Goal: Transaction & Acquisition: Purchase product/service

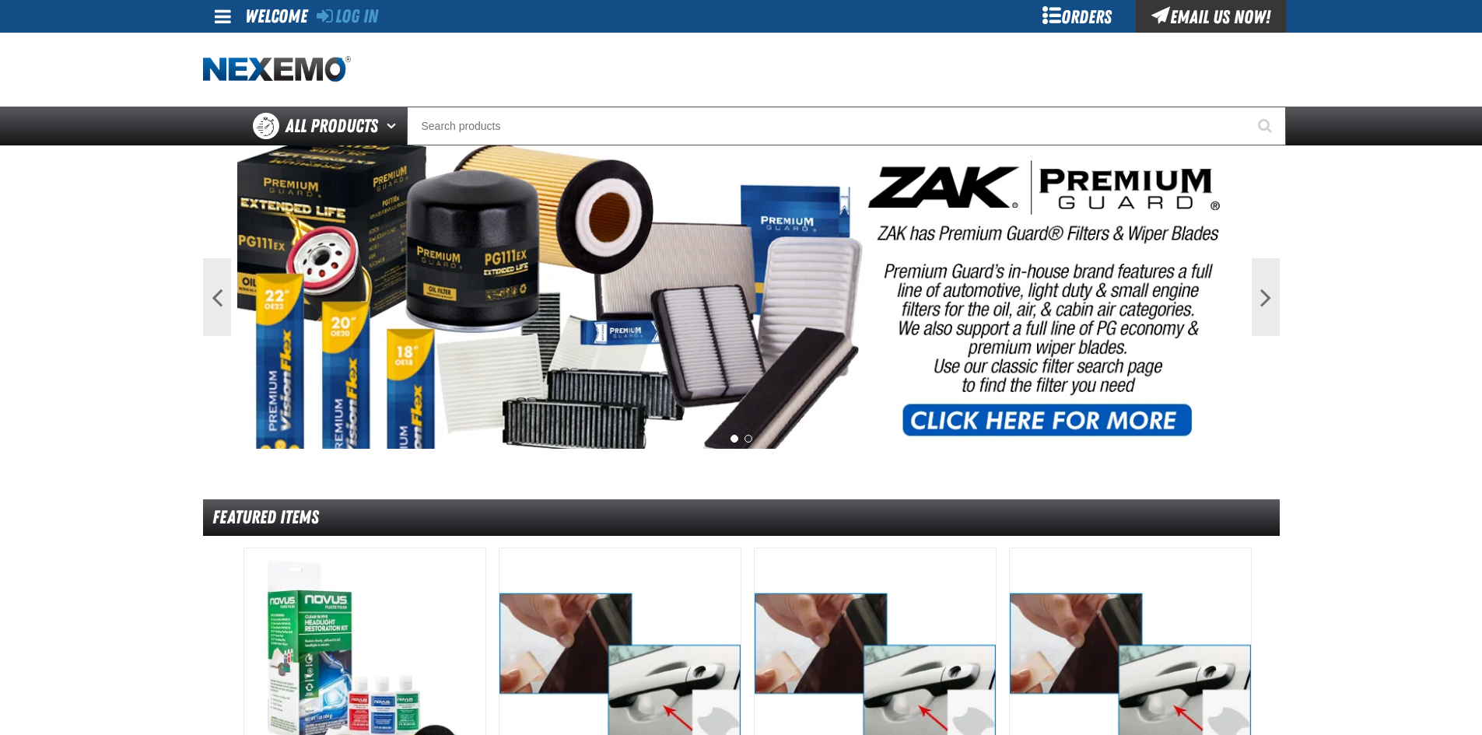
click at [1089, 18] on div "Orders" at bounding box center [1077, 16] width 117 height 33
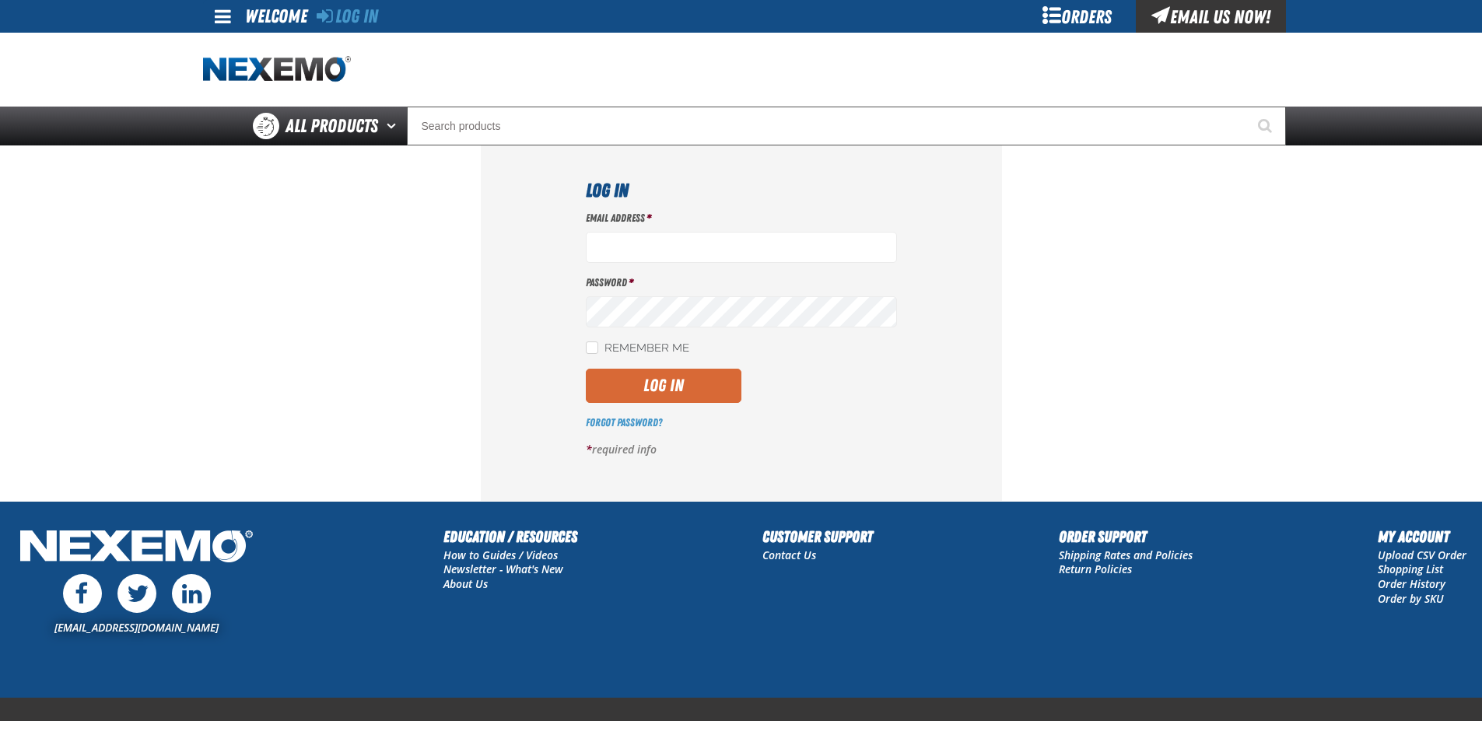
type input "rperalta@vtaig.com"
click at [647, 384] on button "Log In" at bounding box center [664, 386] width 156 height 34
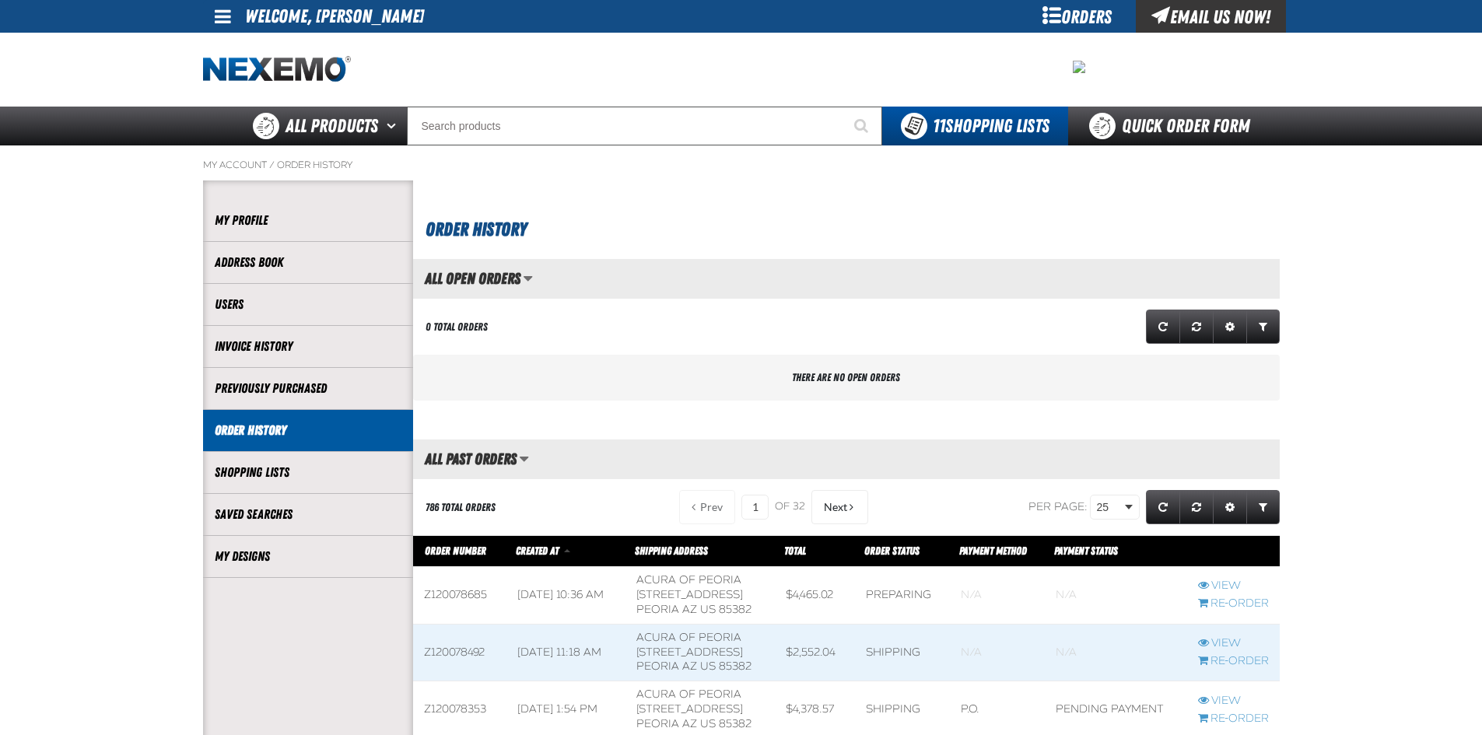
scroll to position [1, 1]
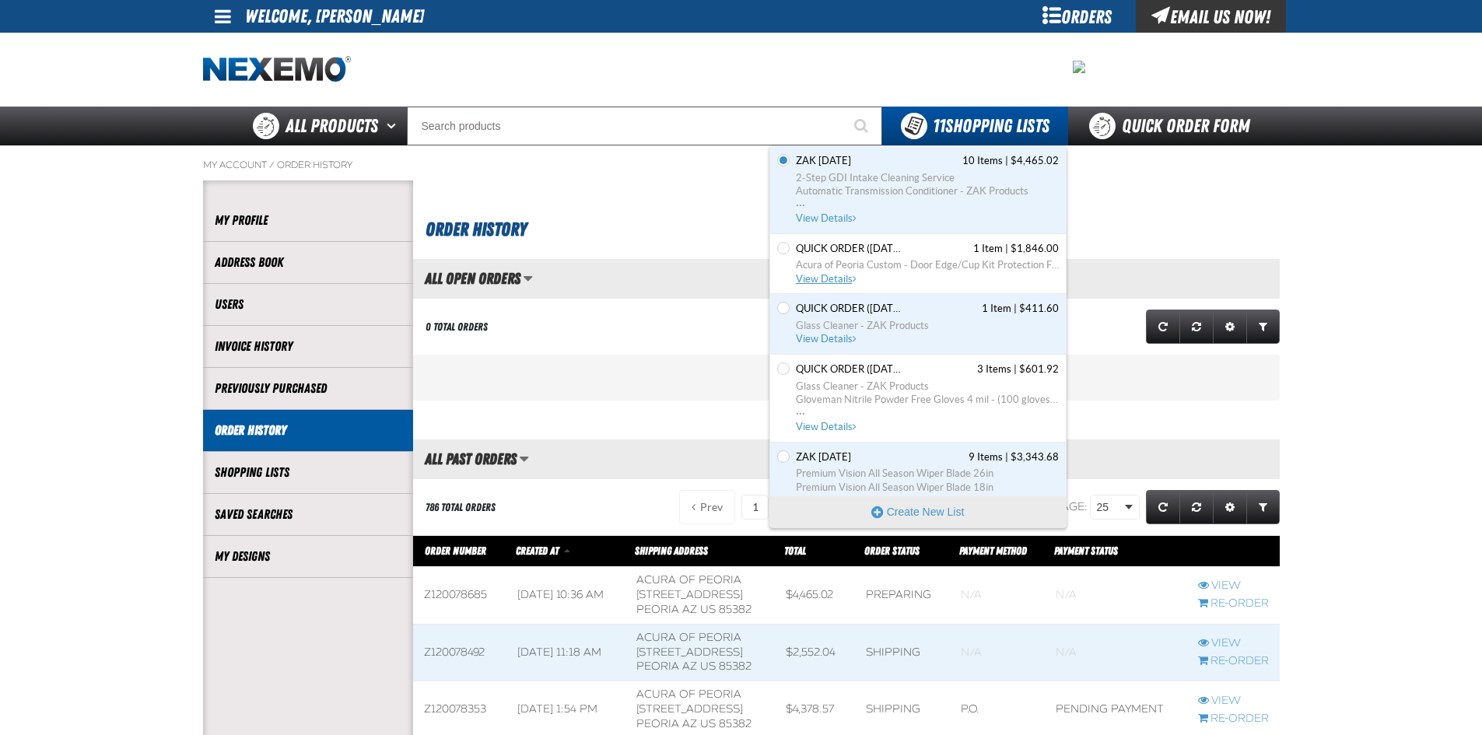
click at [913, 264] on span "Acura of Peoria Custom - Door Edge/Cup Kit Protection Film" at bounding box center [927, 265] width 263 height 14
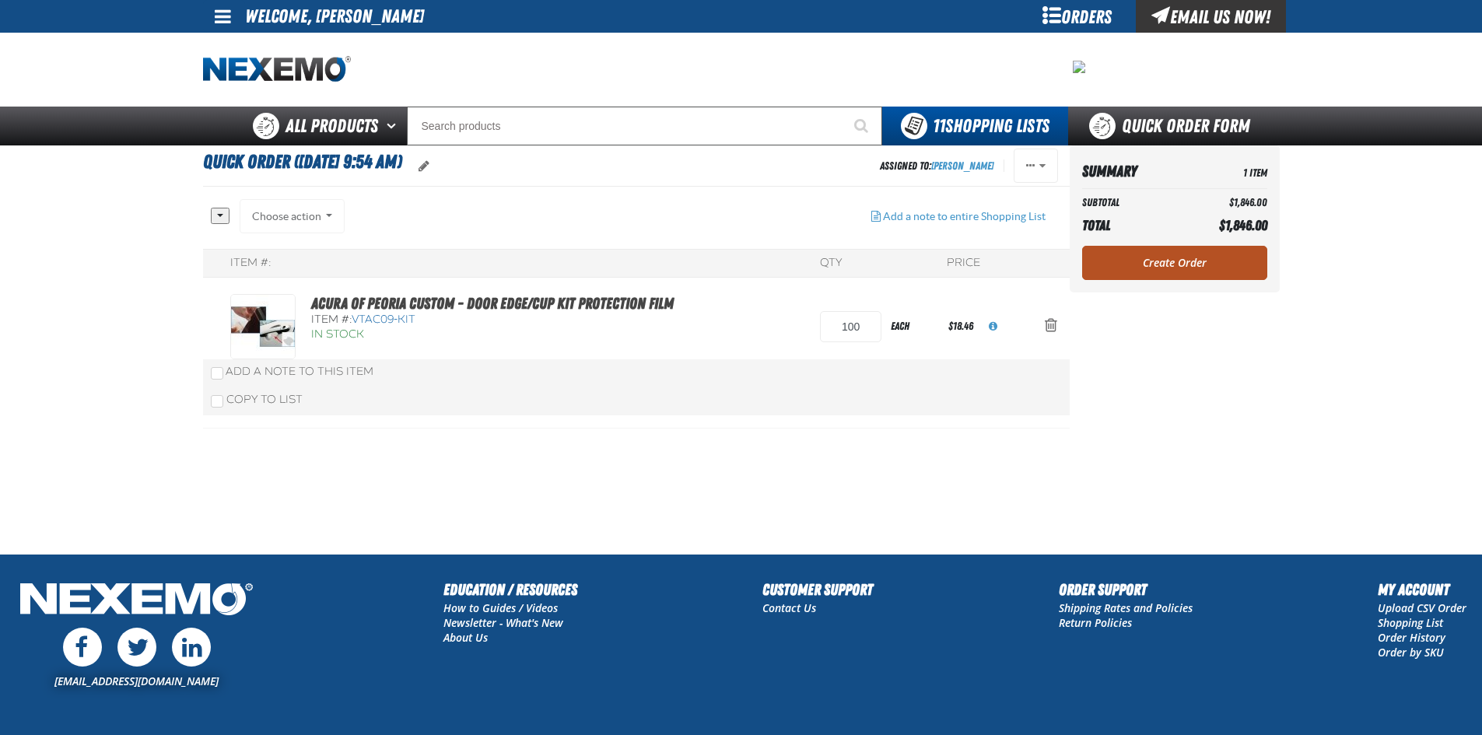
click at [1150, 259] on link "Create Order" at bounding box center [1174, 263] width 185 height 34
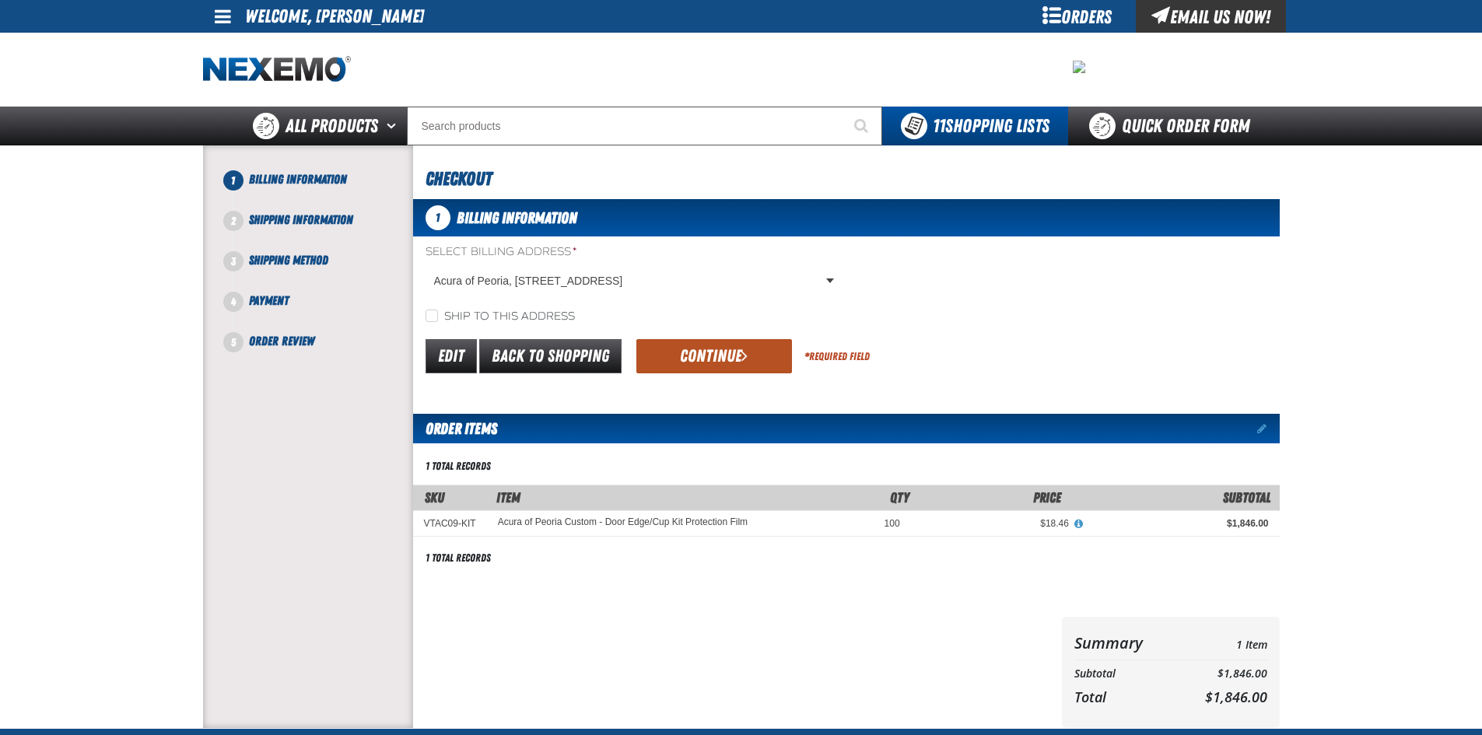
click at [696, 354] on button "Continue" at bounding box center [714, 356] width 156 height 34
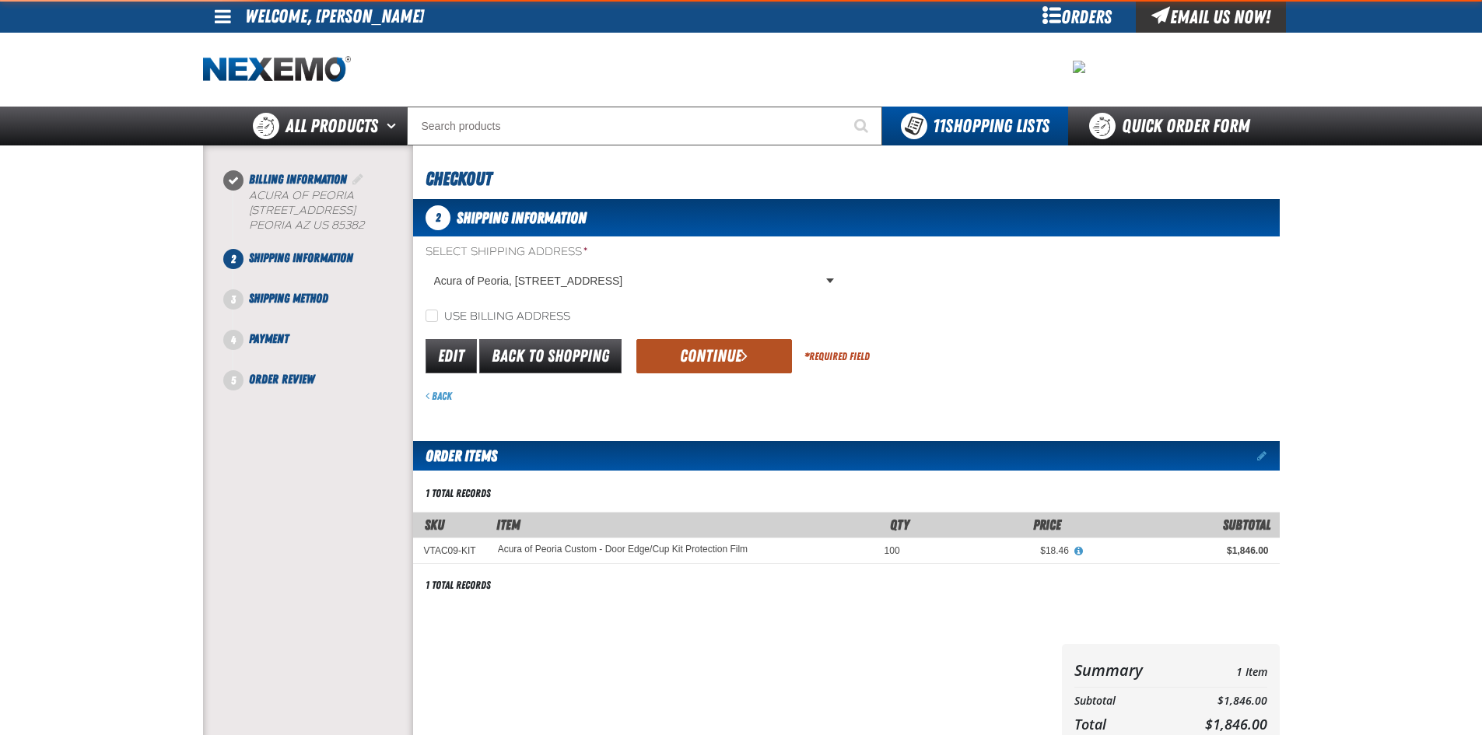
click at [669, 353] on button "Continue" at bounding box center [714, 356] width 156 height 34
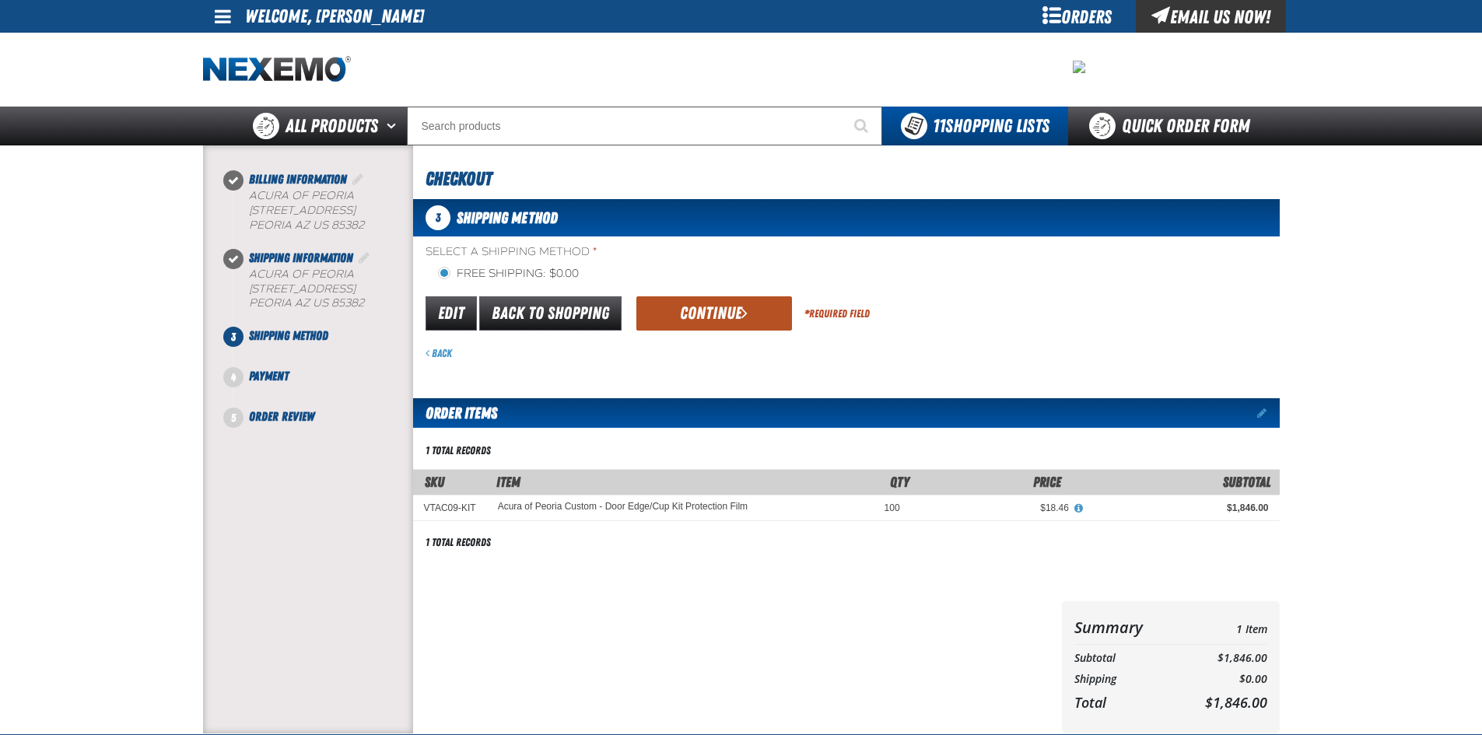
click at [664, 317] on button "Continue" at bounding box center [714, 313] width 156 height 34
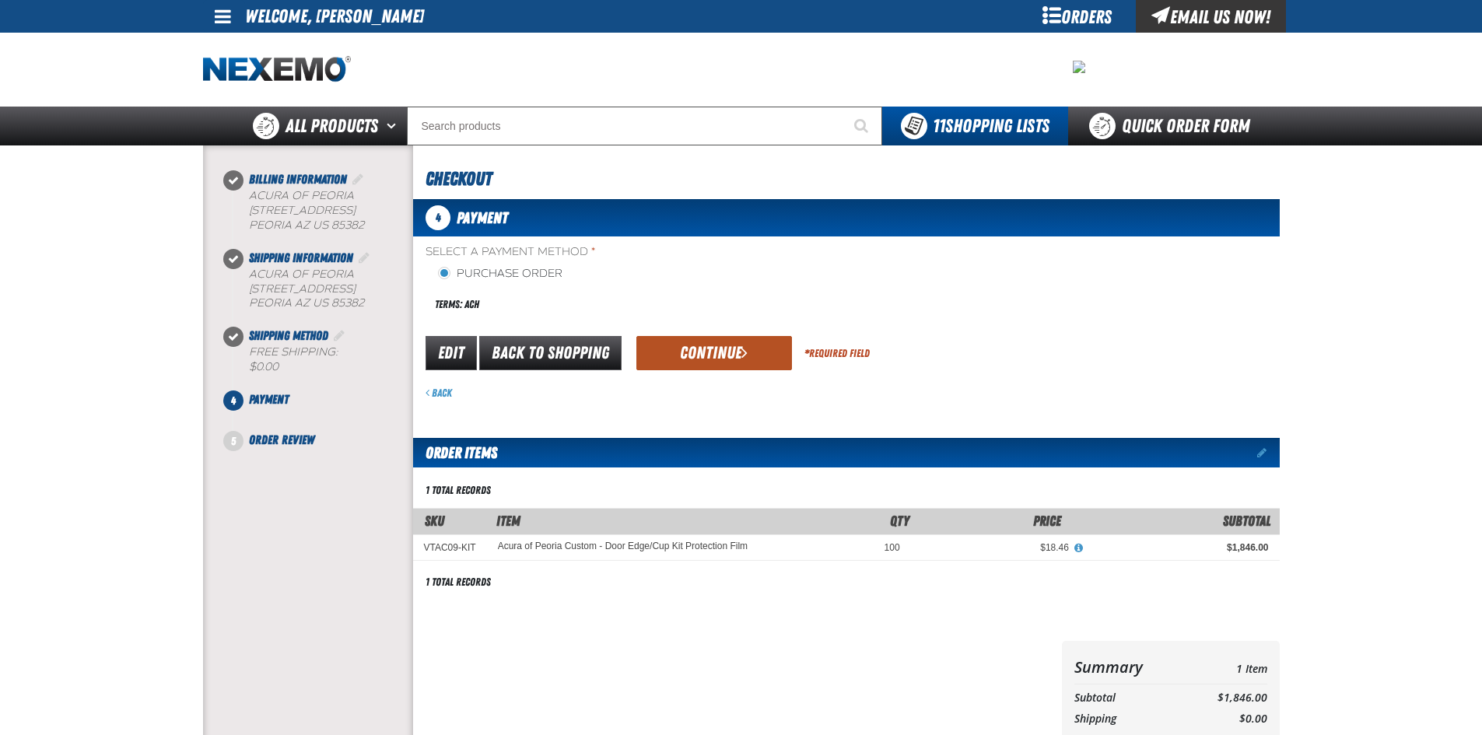
click at [685, 345] on button "Continue" at bounding box center [714, 353] width 156 height 34
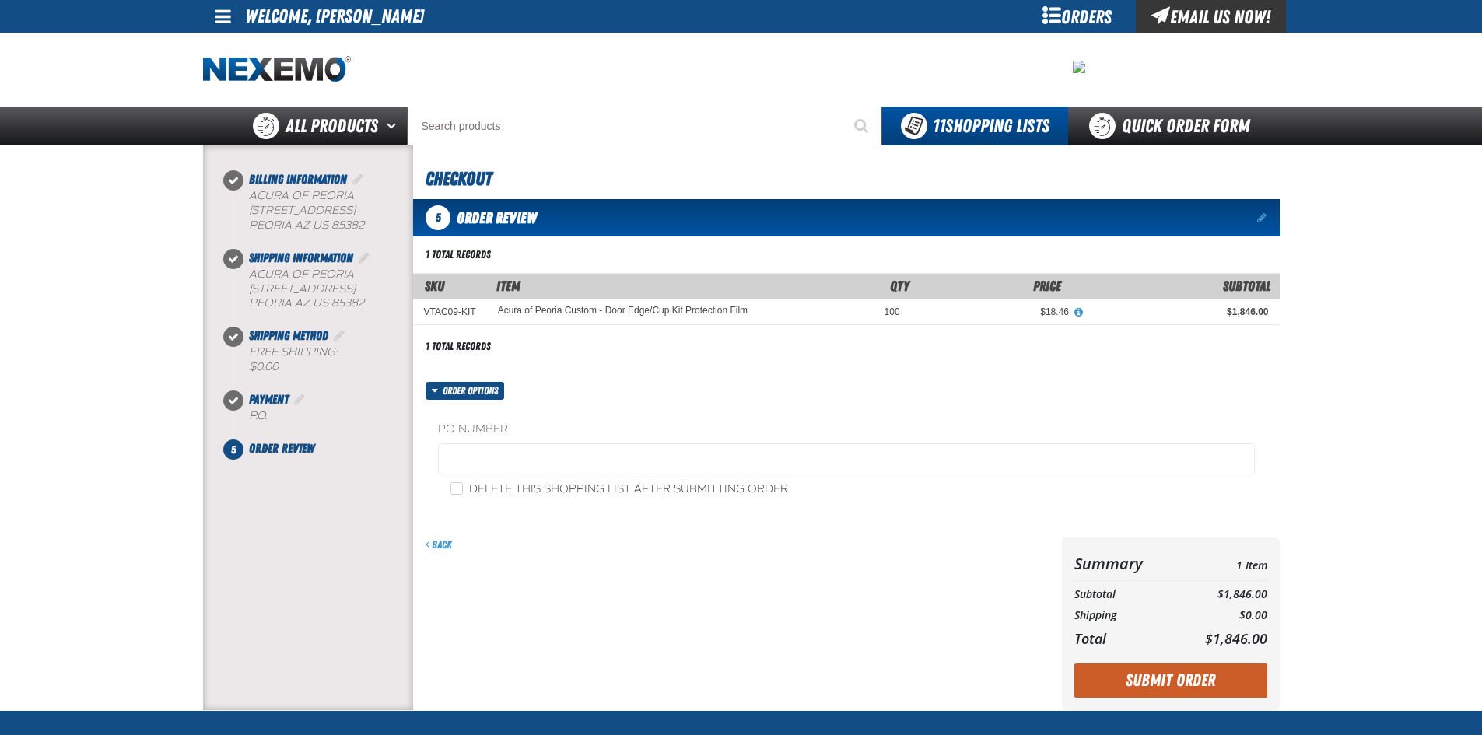
click at [620, 674] on div "Back" at bounding box center [734, 624] width 643 height 173
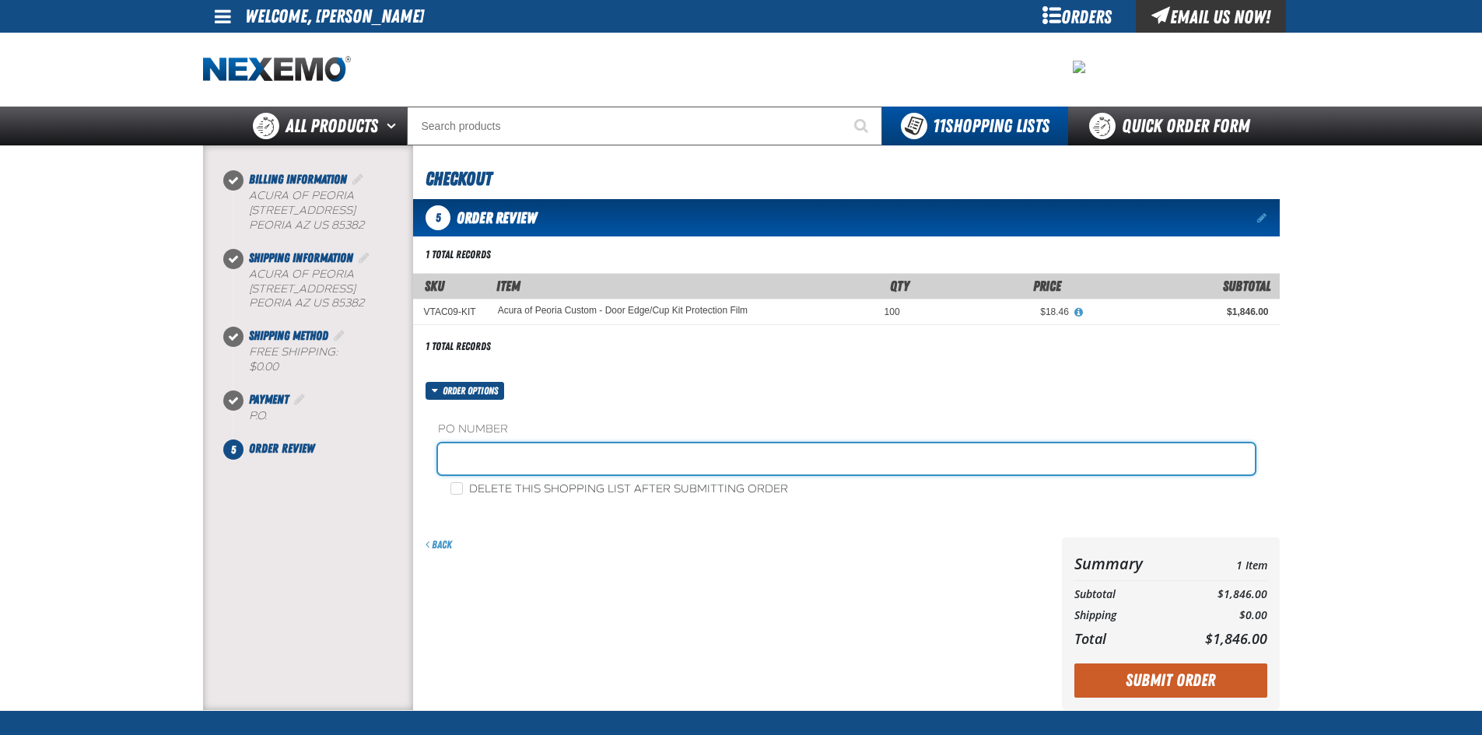
paste input "453303"
click at [506, 456] on input "453303" at bounding box center [846, 458] width 817 height 31
type input "453303ES"
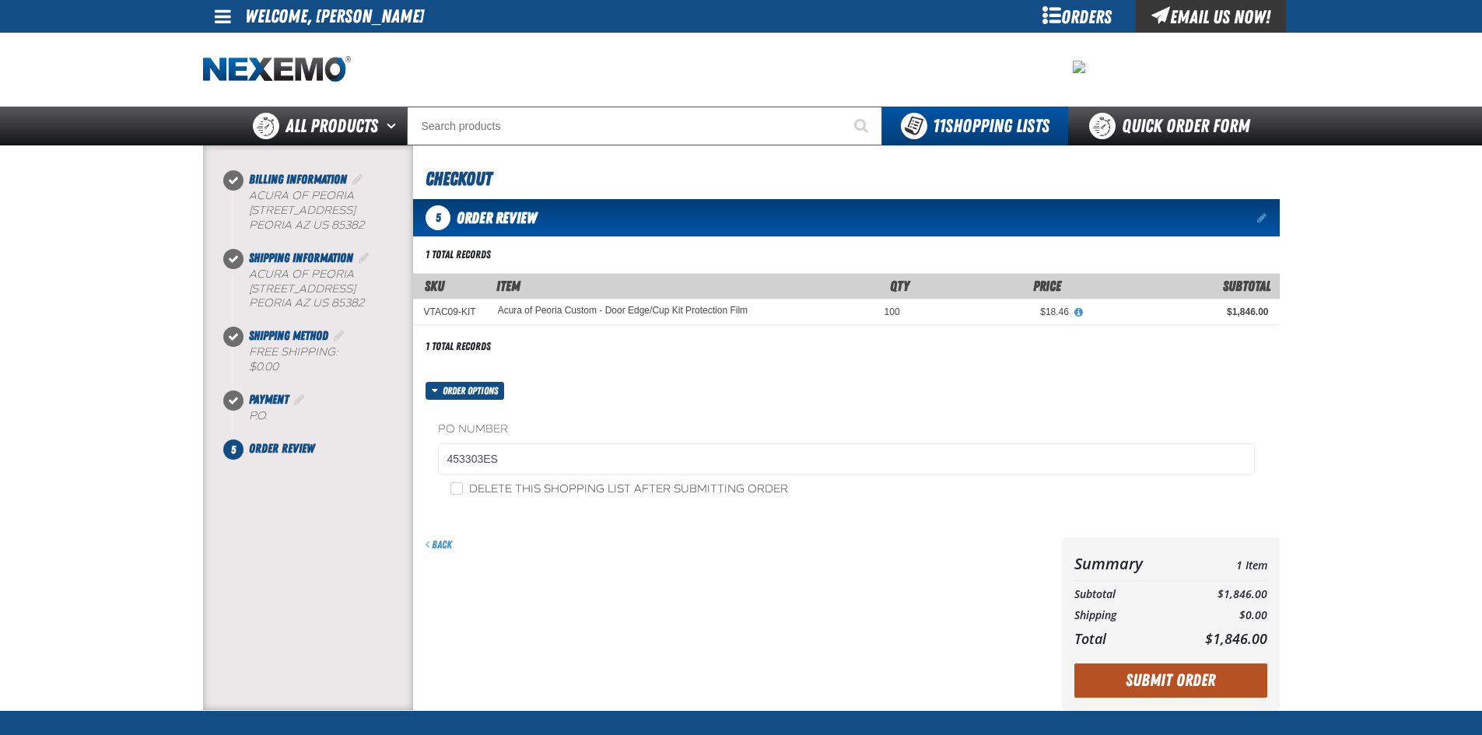
click at [1165, 685] on button "Submit Order" at bounding box center [1170, 681] width 193 height 34
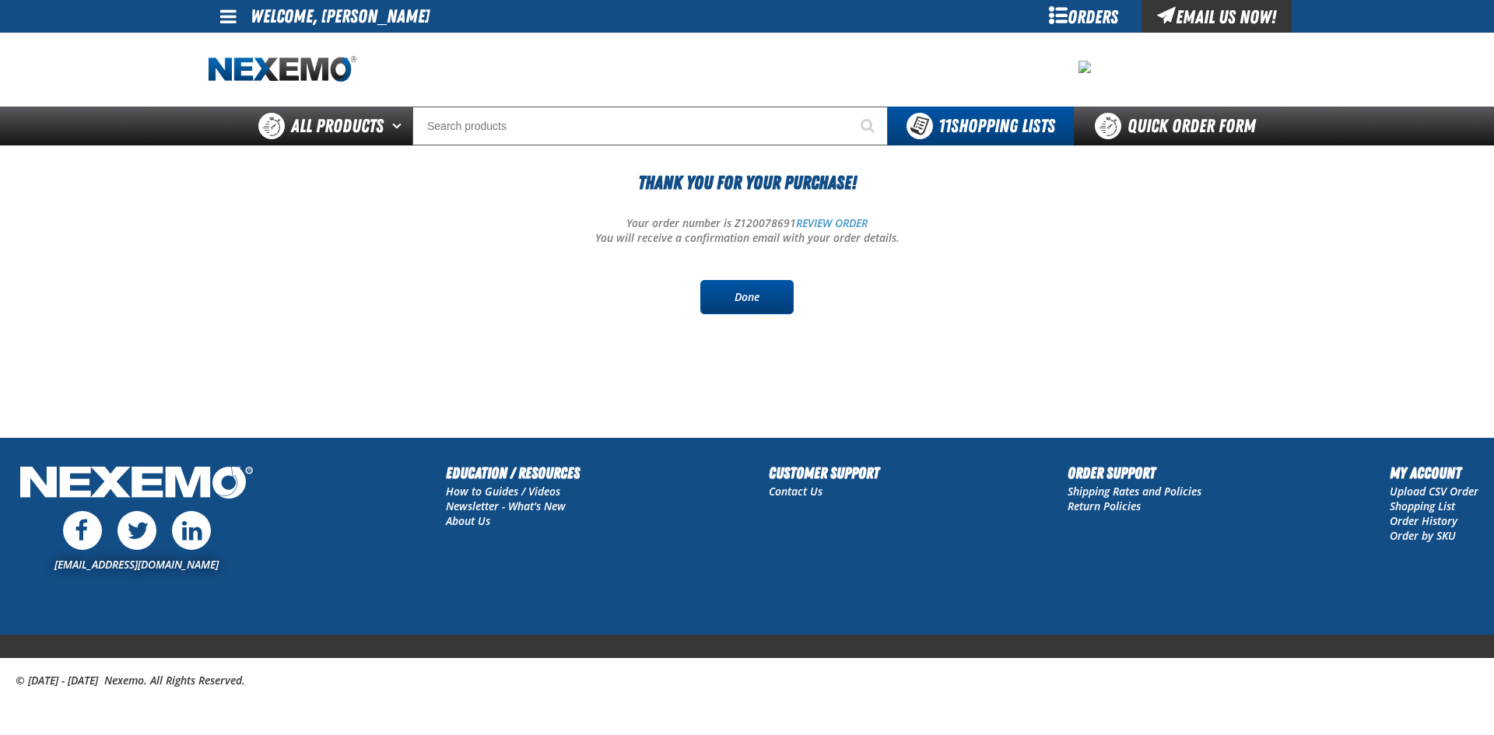
click at [758, 300] on link "Done" at bounding box center [746, 297] width 93 height 34
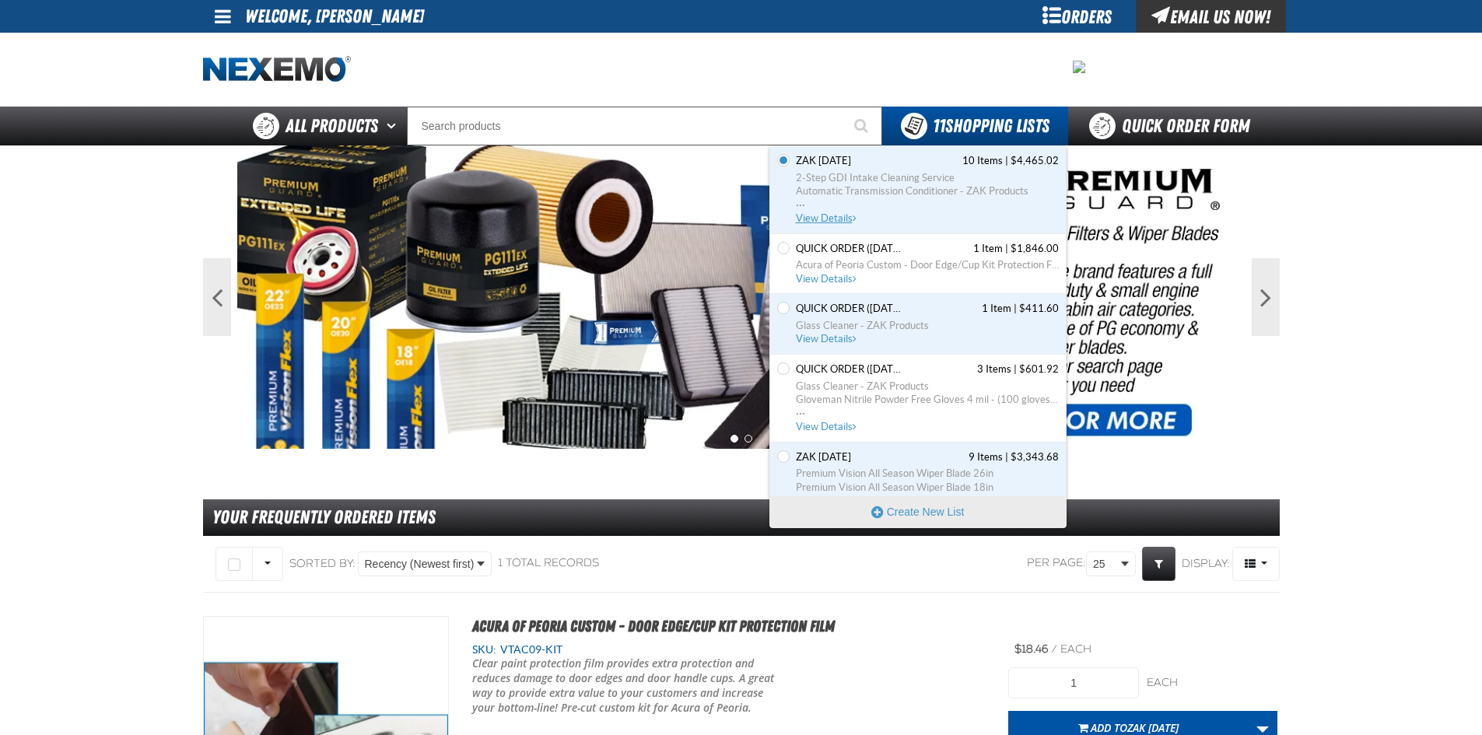
click at [885, 179] on span "2-Step GDI Intake Cleaning Service" at bounding box center [927, 178] width 263 height 14
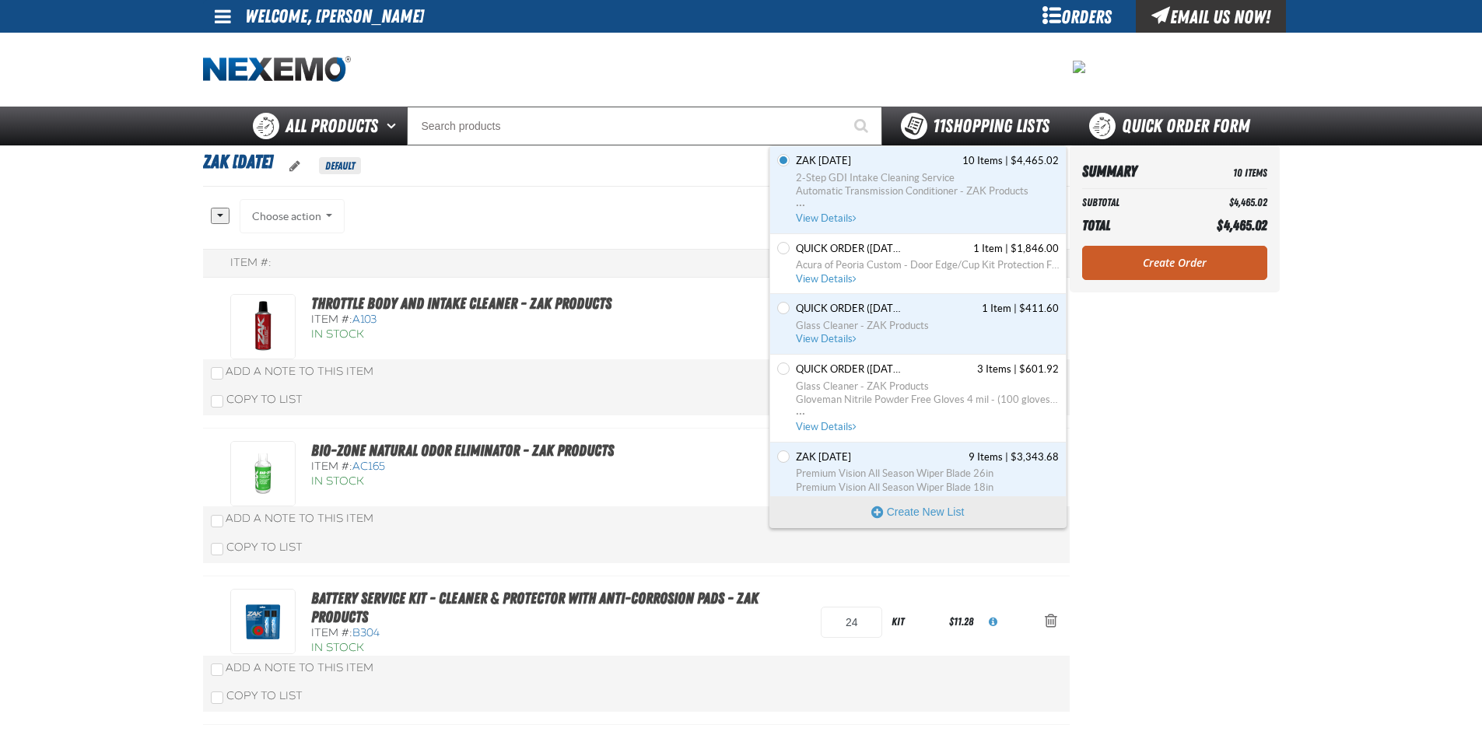
click at [956, 117] on span "11 Shopping Lists" at bounding box center [991, 126] width 117 height 22
click at [886, 321] on span "Glass Cleaner - ZAK Products" at bounding box center [927, 326] width 263 height 14
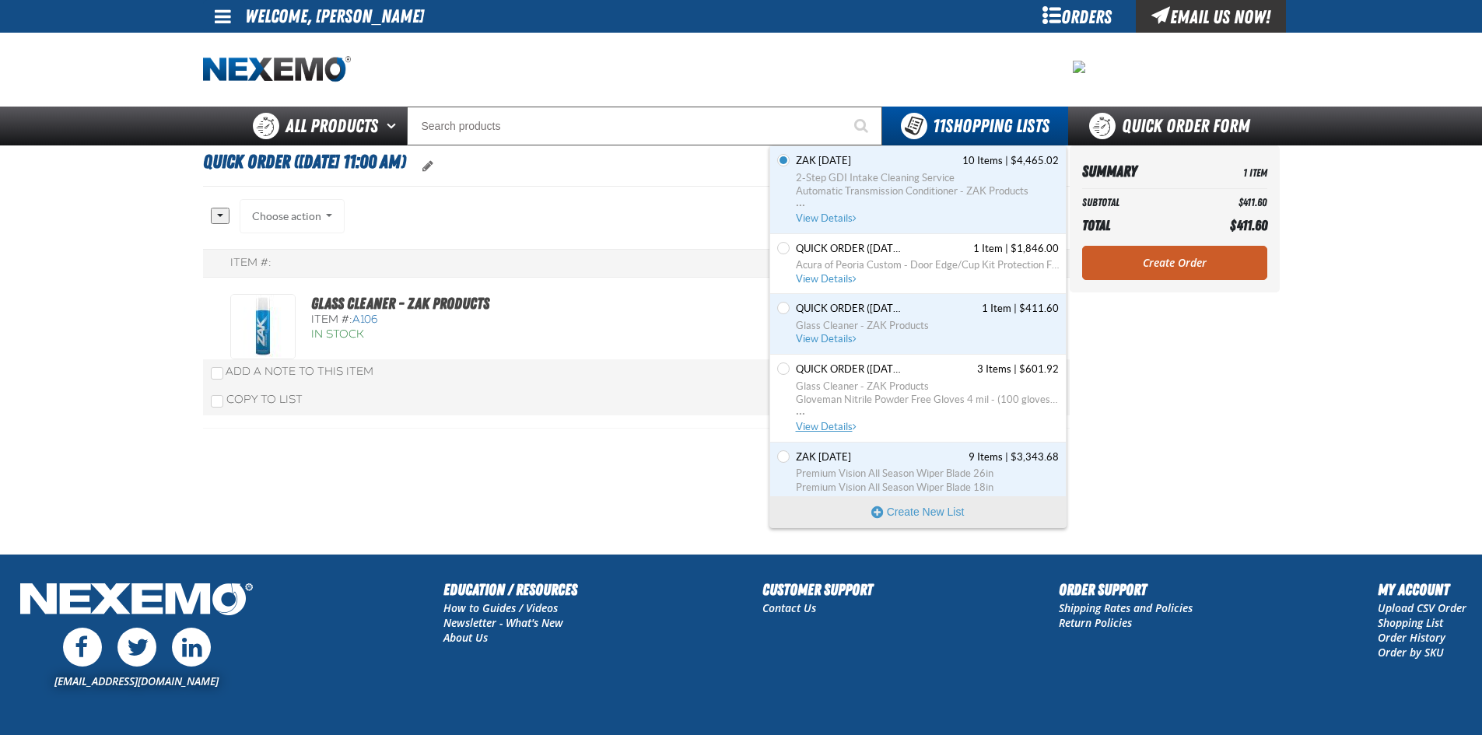
click at [888, 391] on span "Glass Cleaner - ZAK Products" at bounding box center [927, 387] width 263 height 14
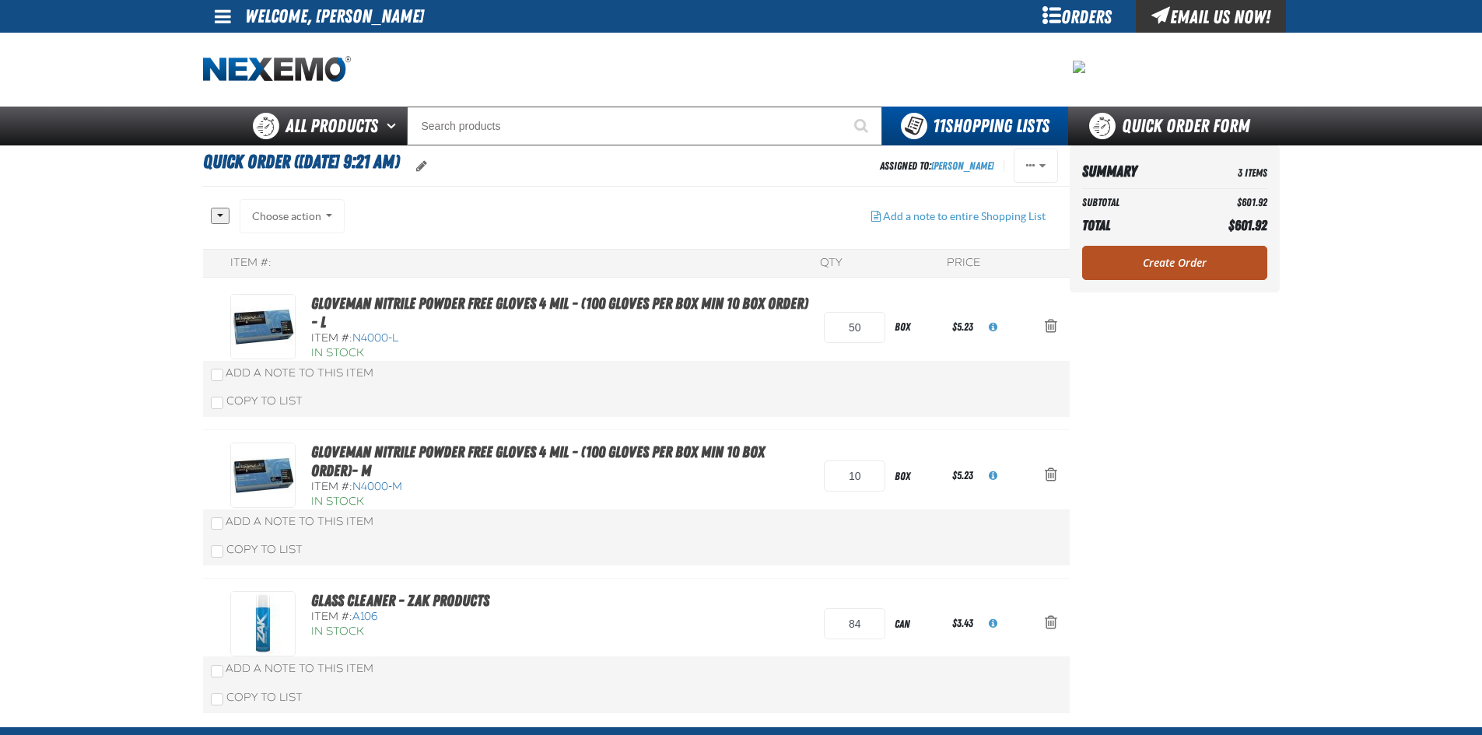
click at [1170, 268] on link "Create Order" at bounding box center [1174, 263] width 185 height 34
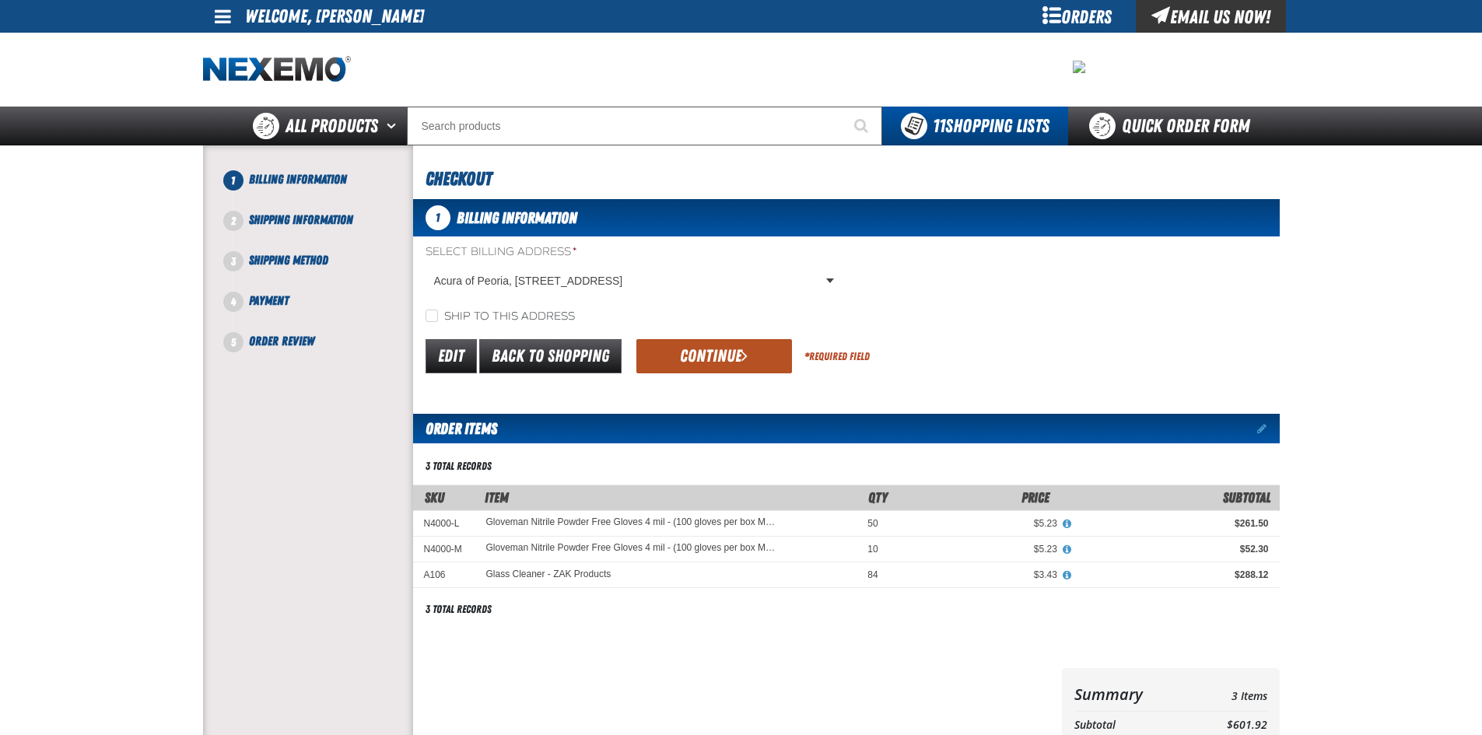
click at [699, 357] on button "Continue" at bounding box center [714, 356] width 156 height 34
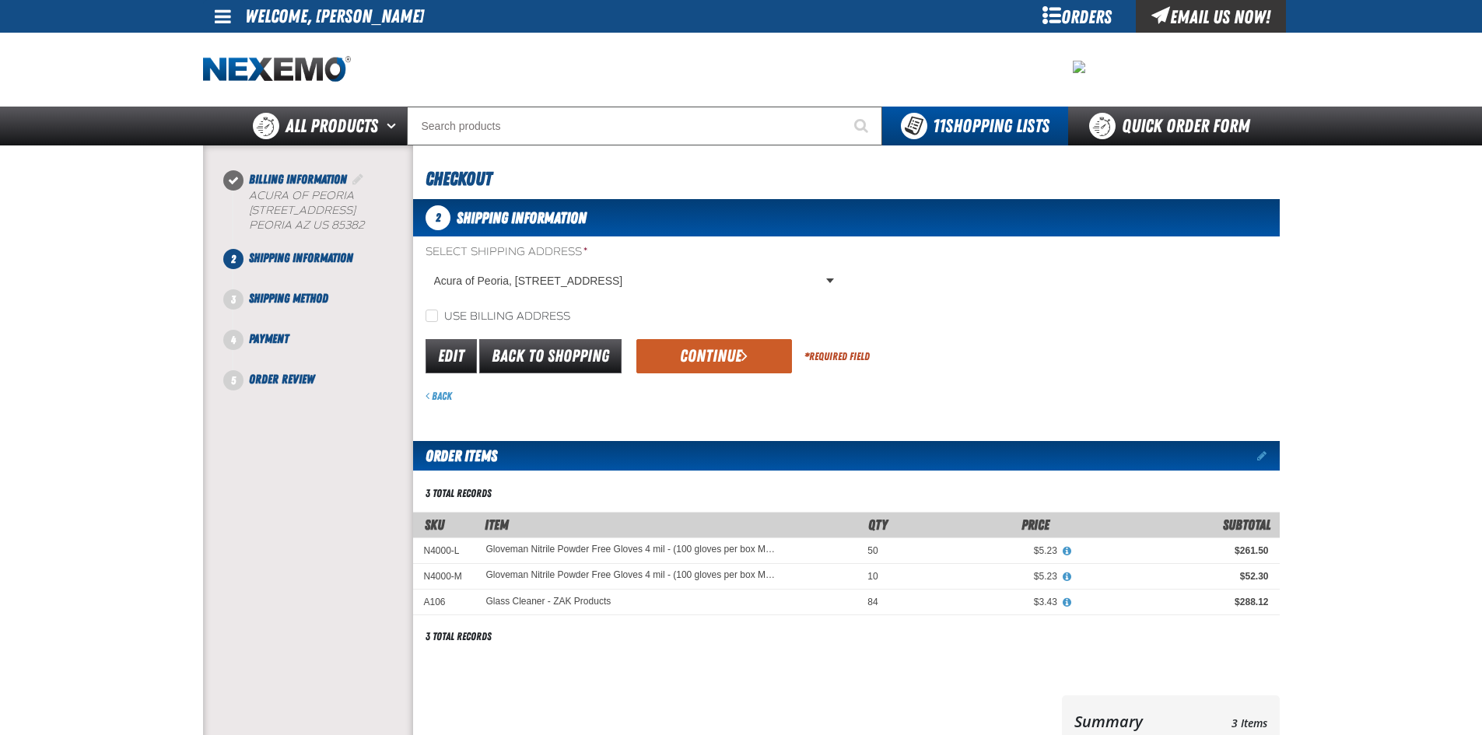
click at [699, 357] on button "Continue" at bounding box center [714, 356] width 156 height 34
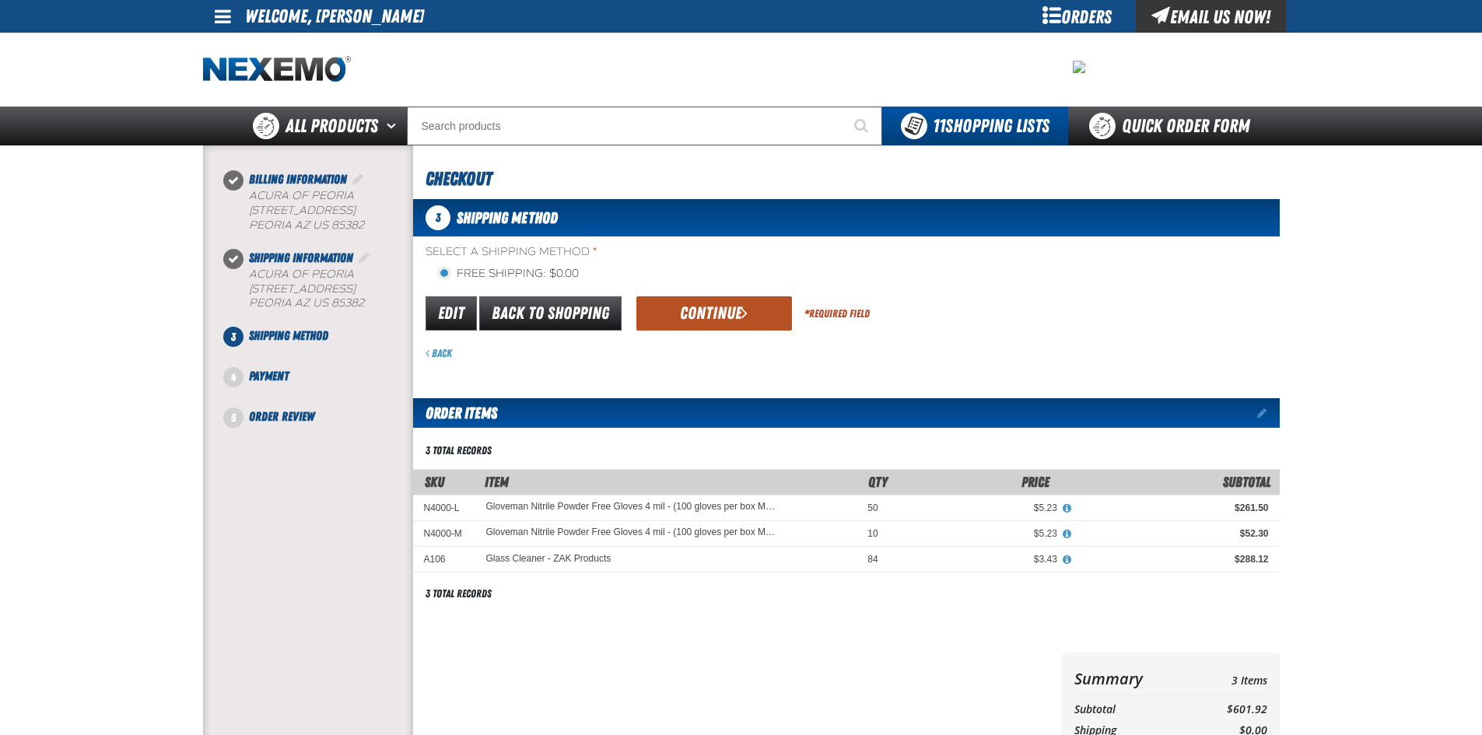
click at [688, 316] on button "Continue" at bounding box center [714, 313] width 156 height 34
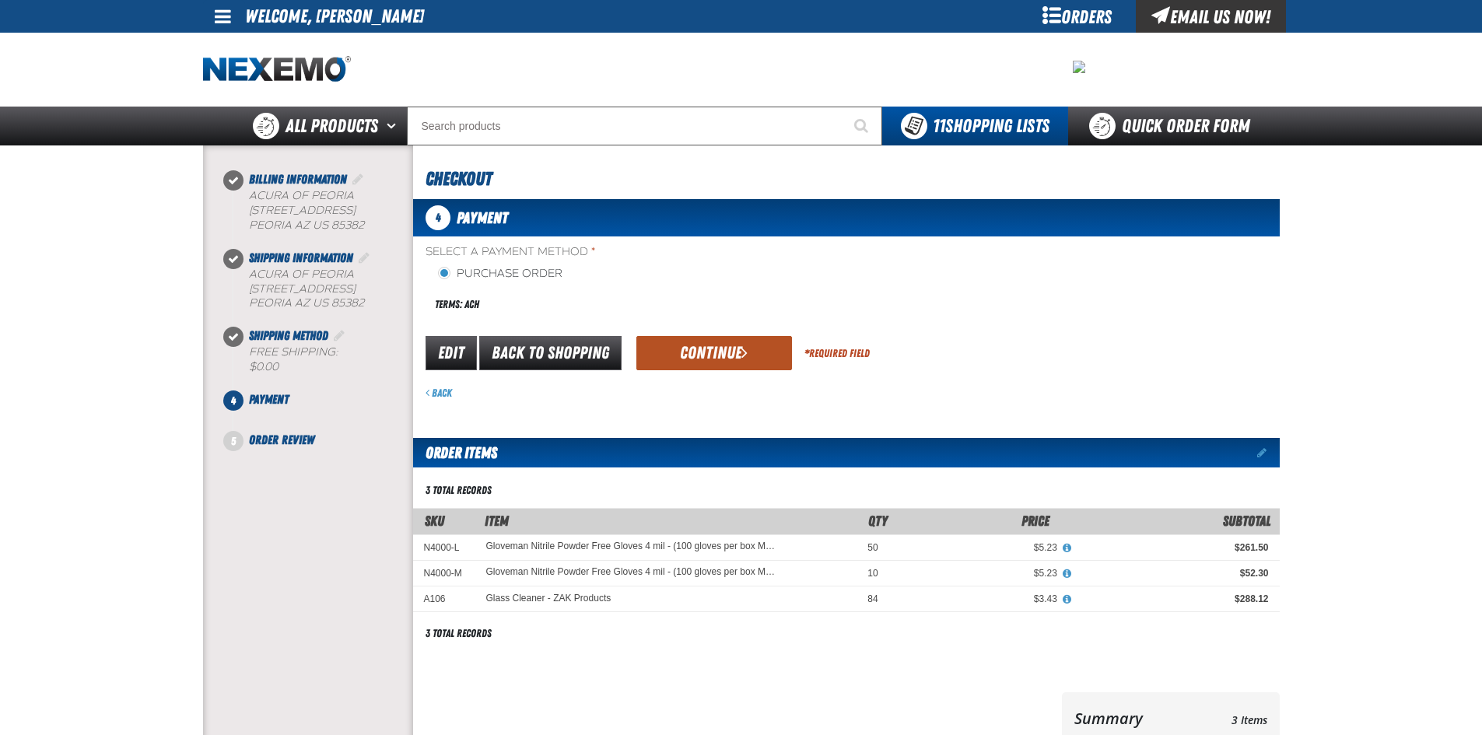
click at [685, 350] on button "Continue" at bounding box center [714, 353] width 156 height 34
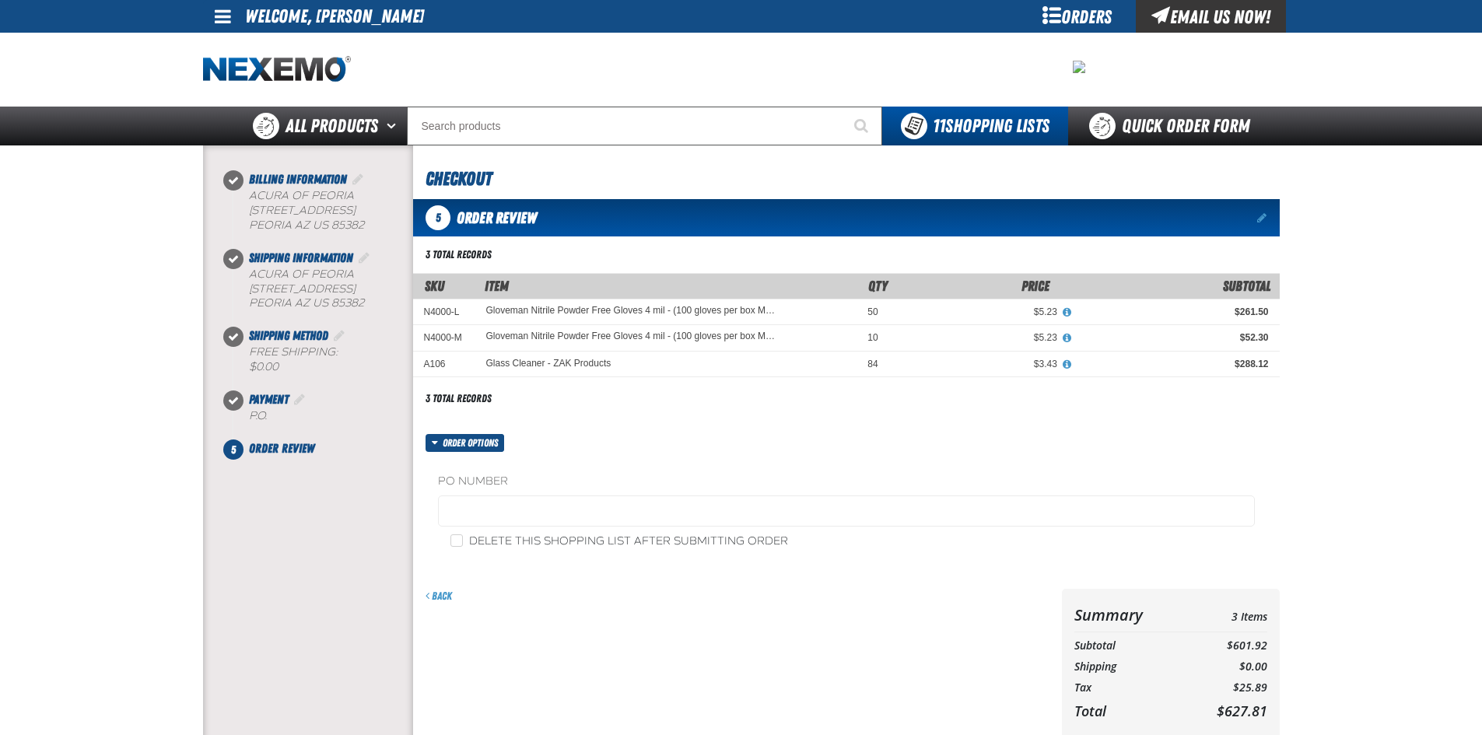
click at [596, 685] on div "Back" at bounding box center [734, 686] width 643 height 194
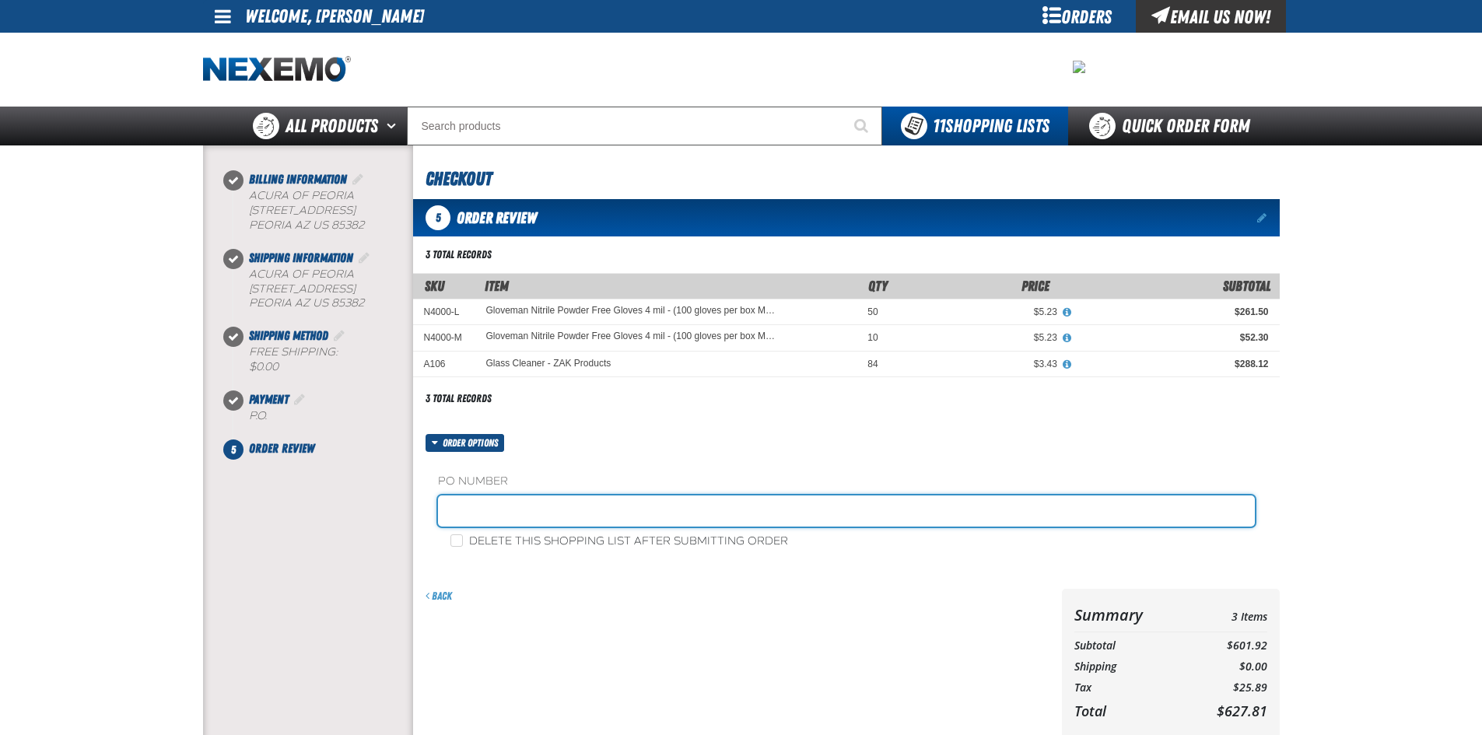
paste input "453304"
click at [518, 514] on input "453304" at bounding box center [846, 511] width 817 height 31
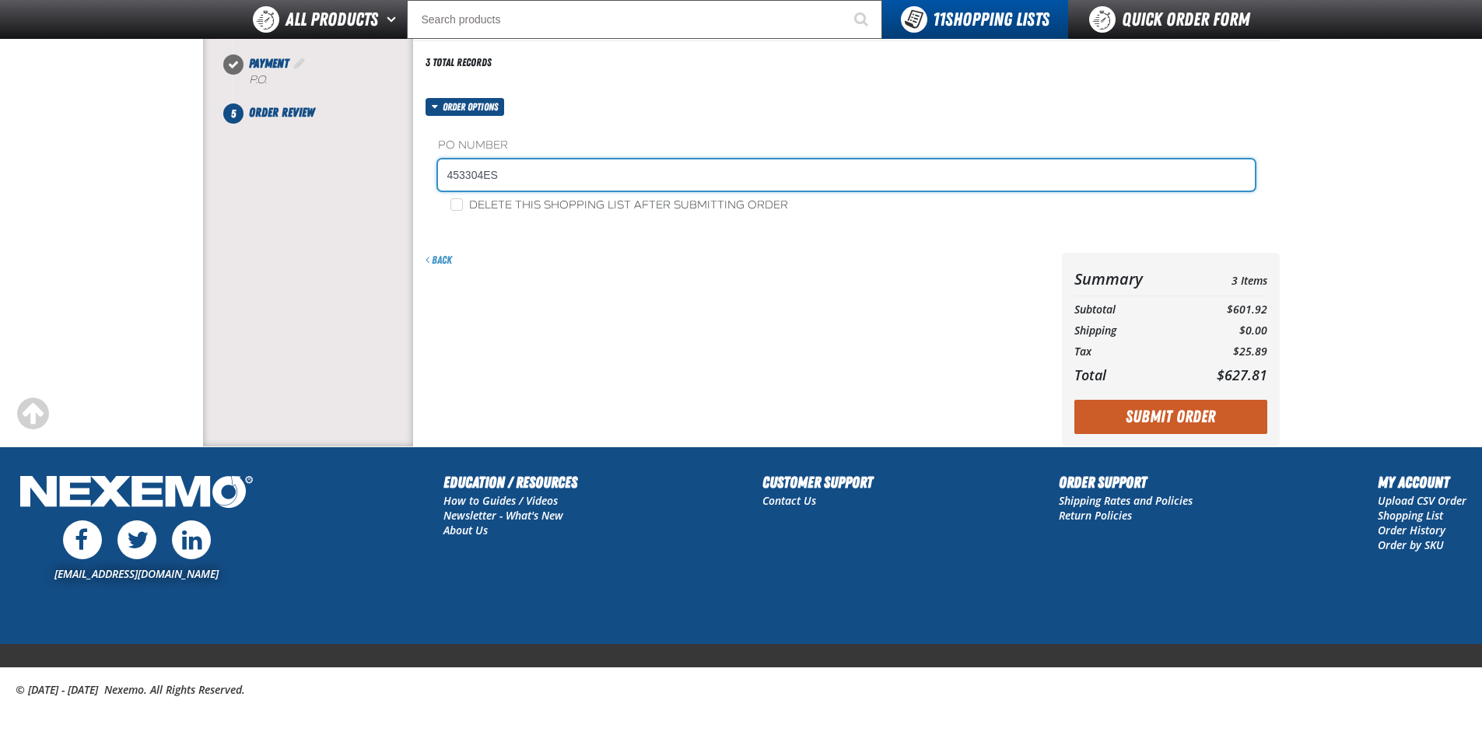
scroll to position [306, 0]
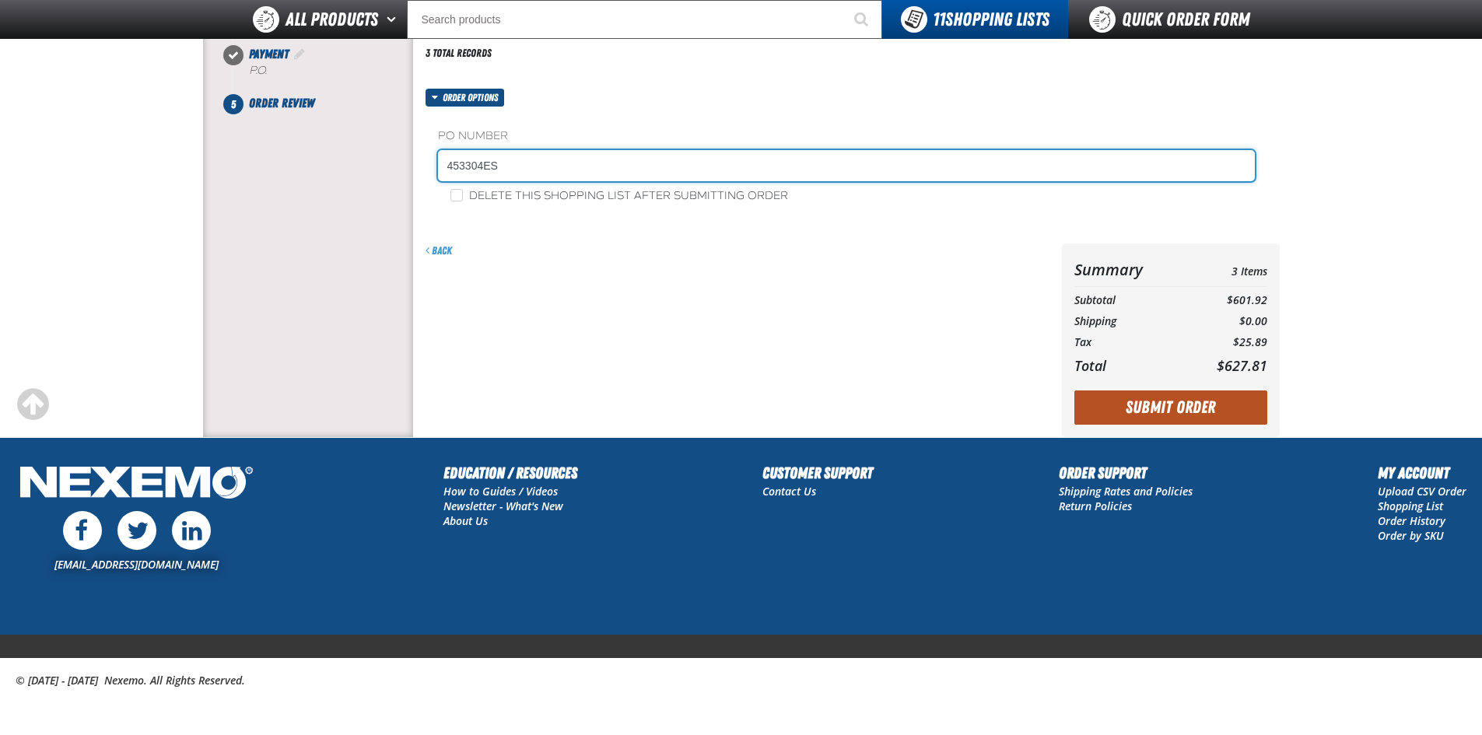
type input "453304ES"
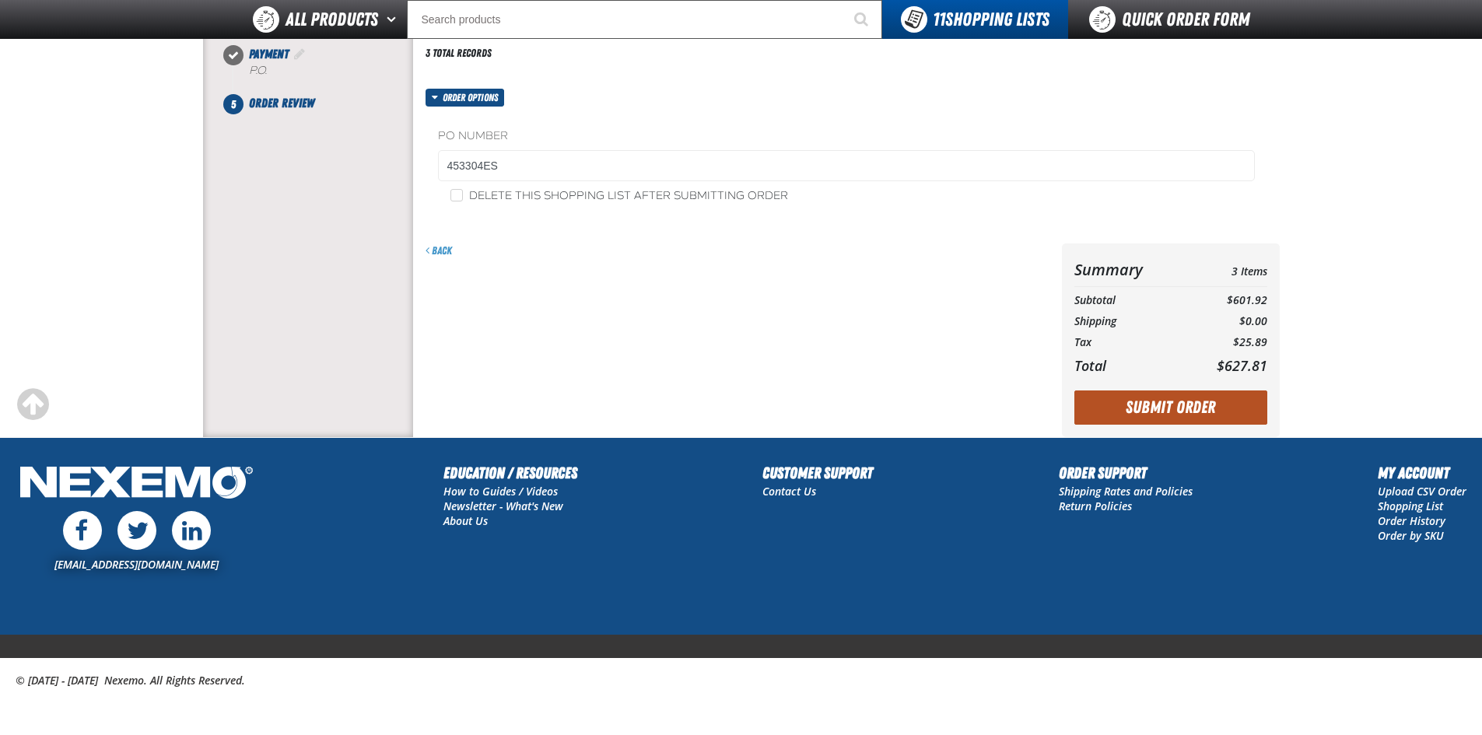
click at [1155, 408] on button "Submit Order" at bounding box center [1170, 408] width 193 height 34
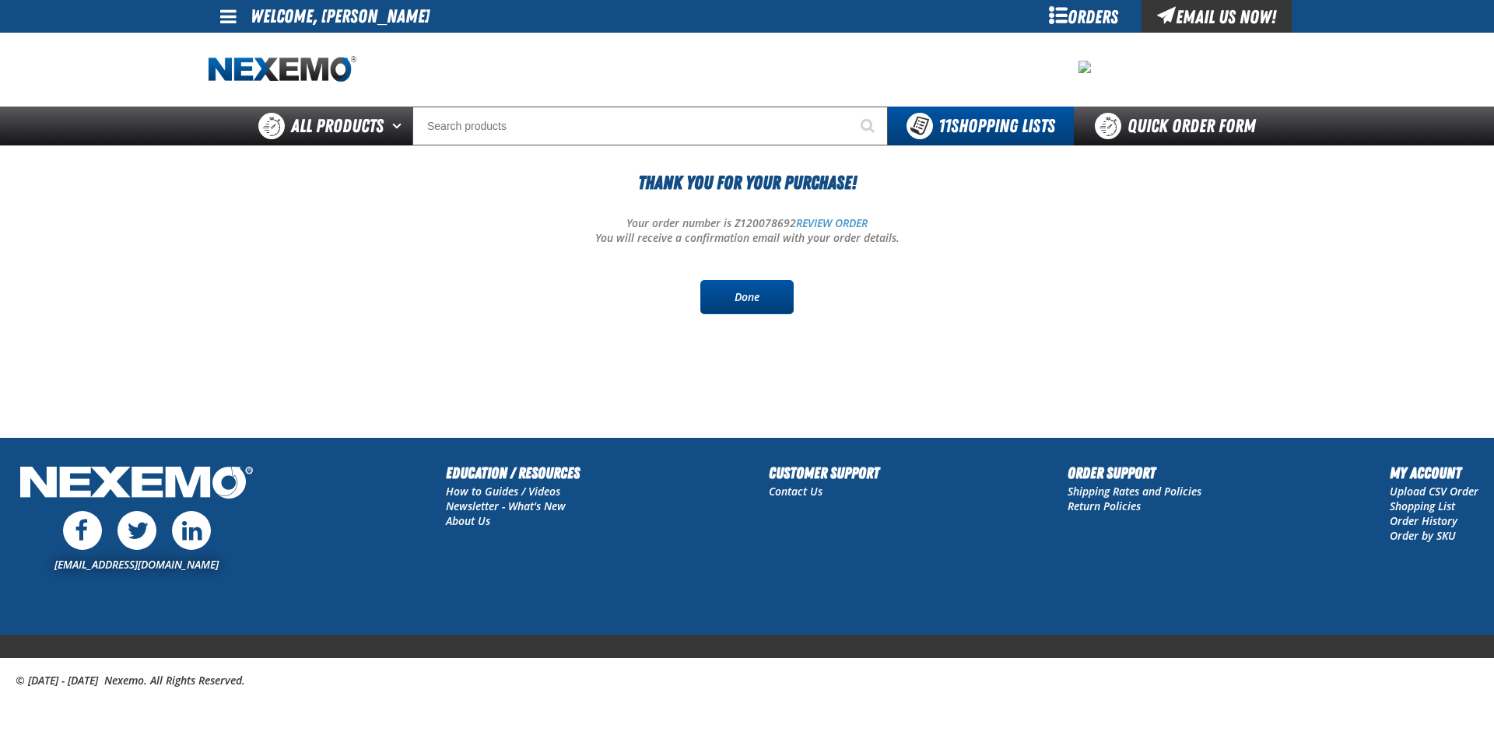
click at [757, 296] on link "Done" at bounding box center [746, 297] width 93 height 34
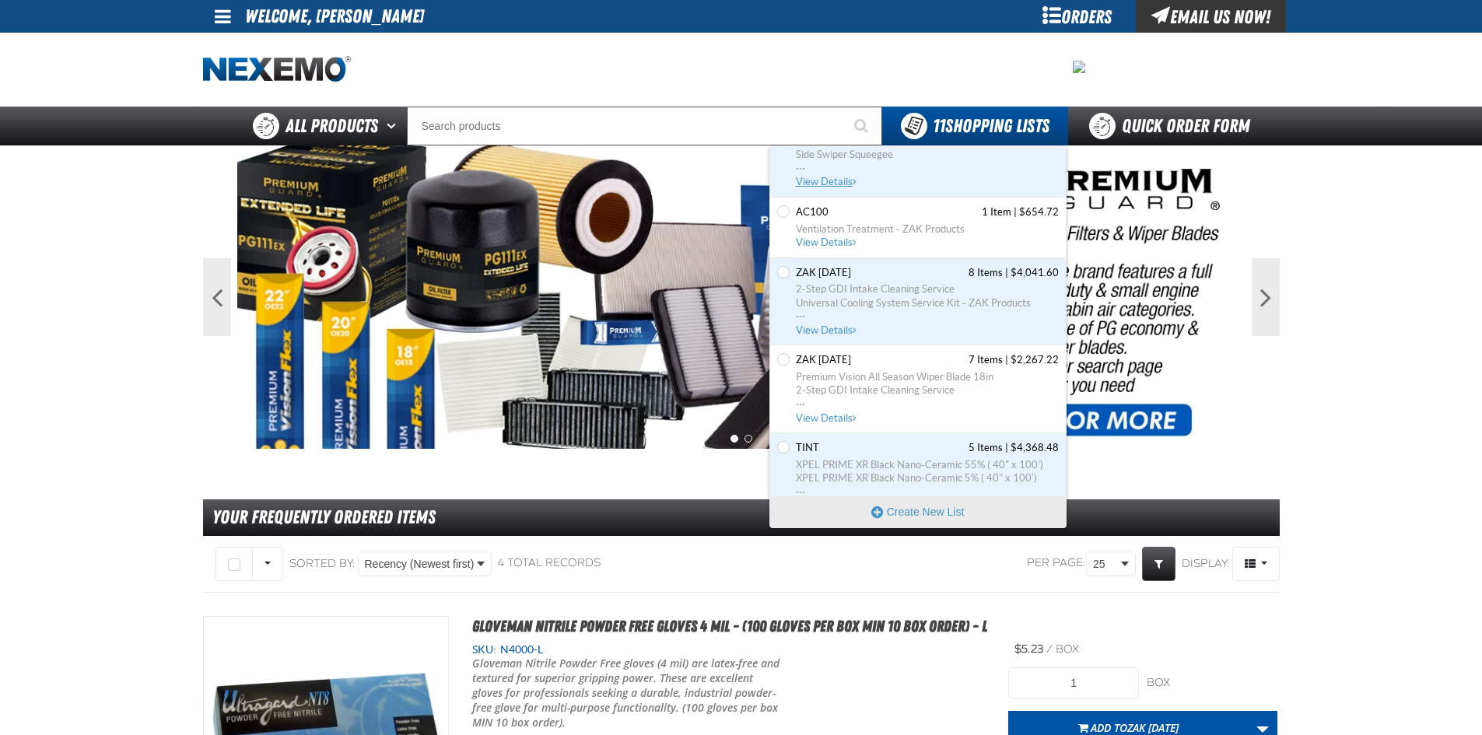
scroll to position [519, 0]
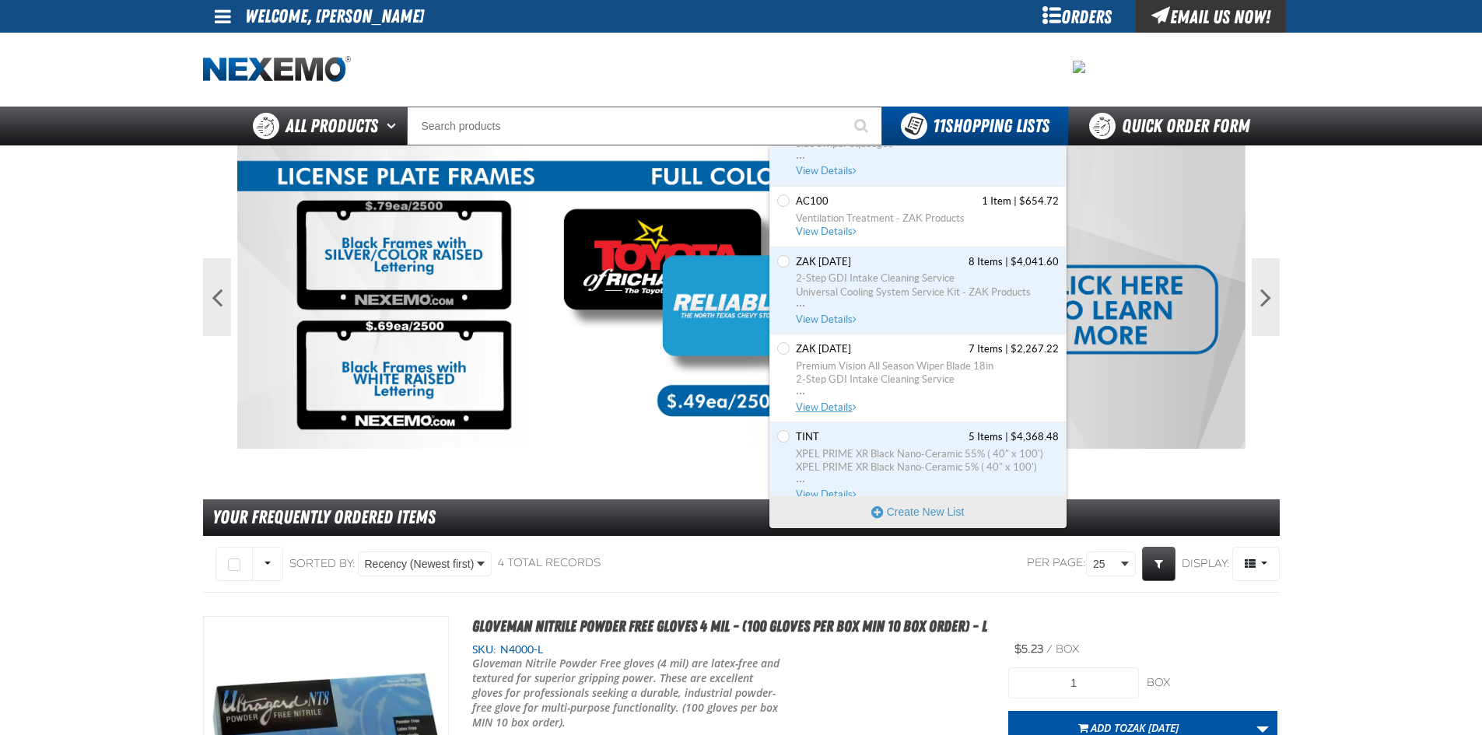
click at [909, 380] on span "2-Step GDI Intake Cleaning Service" at bounding box center [927, 380] width 263 height 14
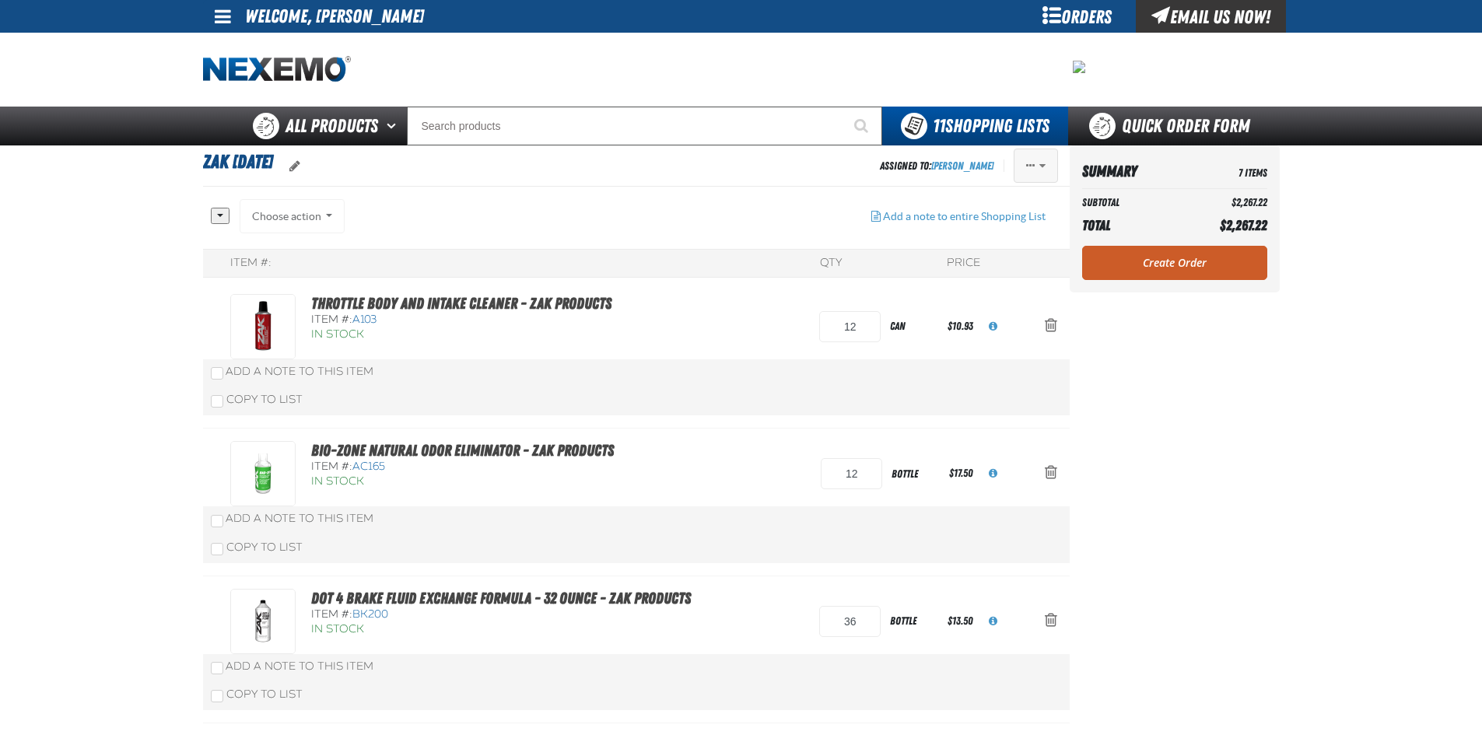
click at [1042, 166] on span "Actions of Zak 8.18.2025" at bounding box center [1042, 165] width 6 height 11
click at [986, 287] on button "Delete" at bounding box center [1003, 284] width 107 height 27
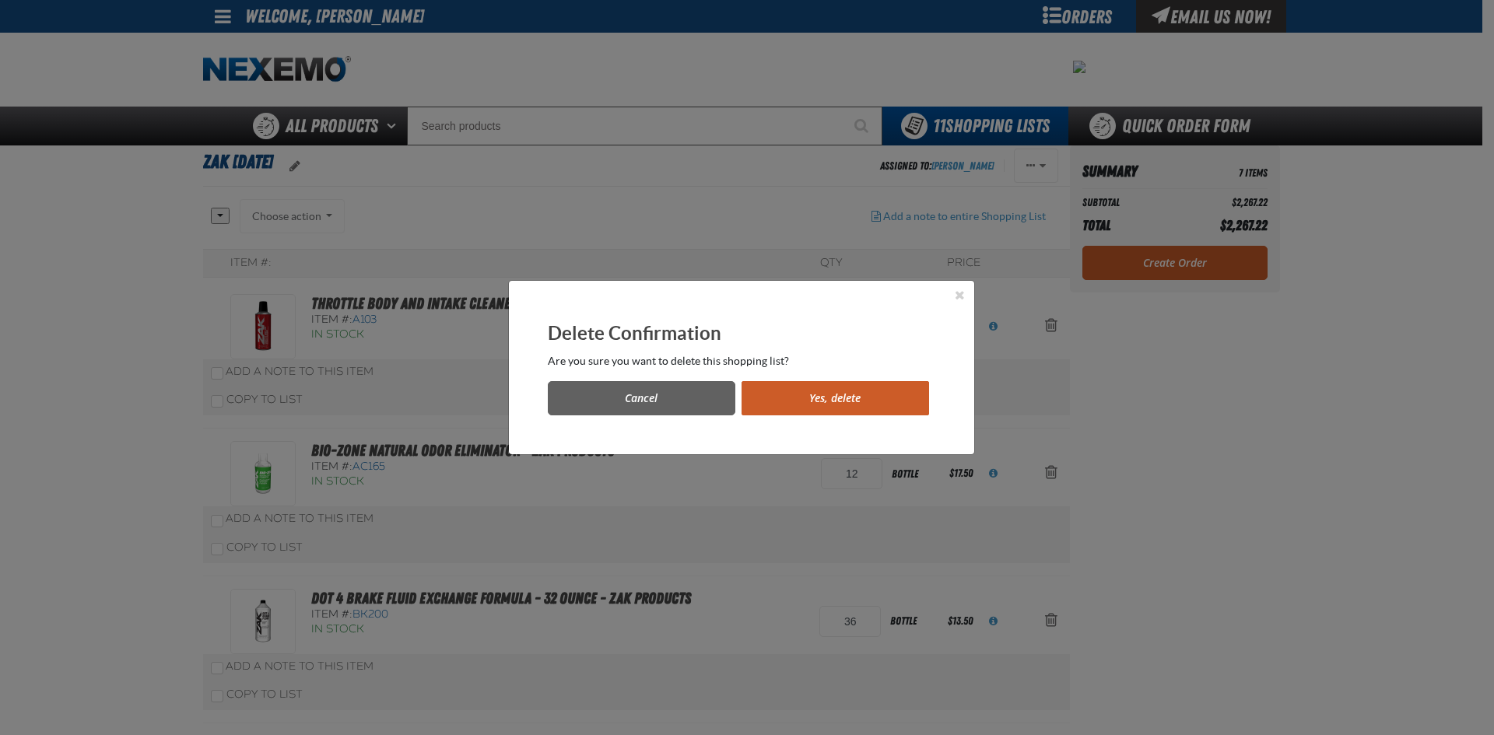
click at [846, 394] on button "Yes, delete" at bounding box center [834, 398] width 187 height 34
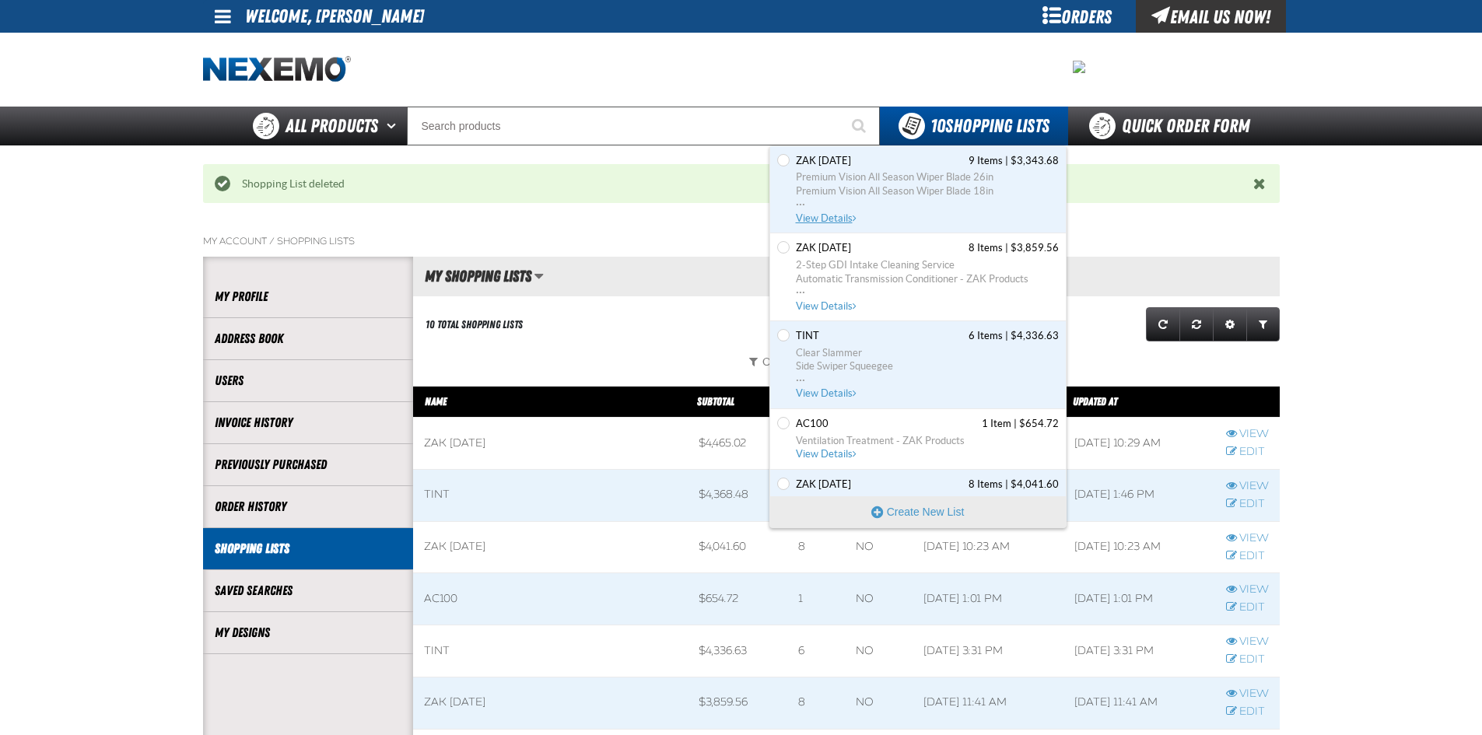
scroll to position [445, 0]
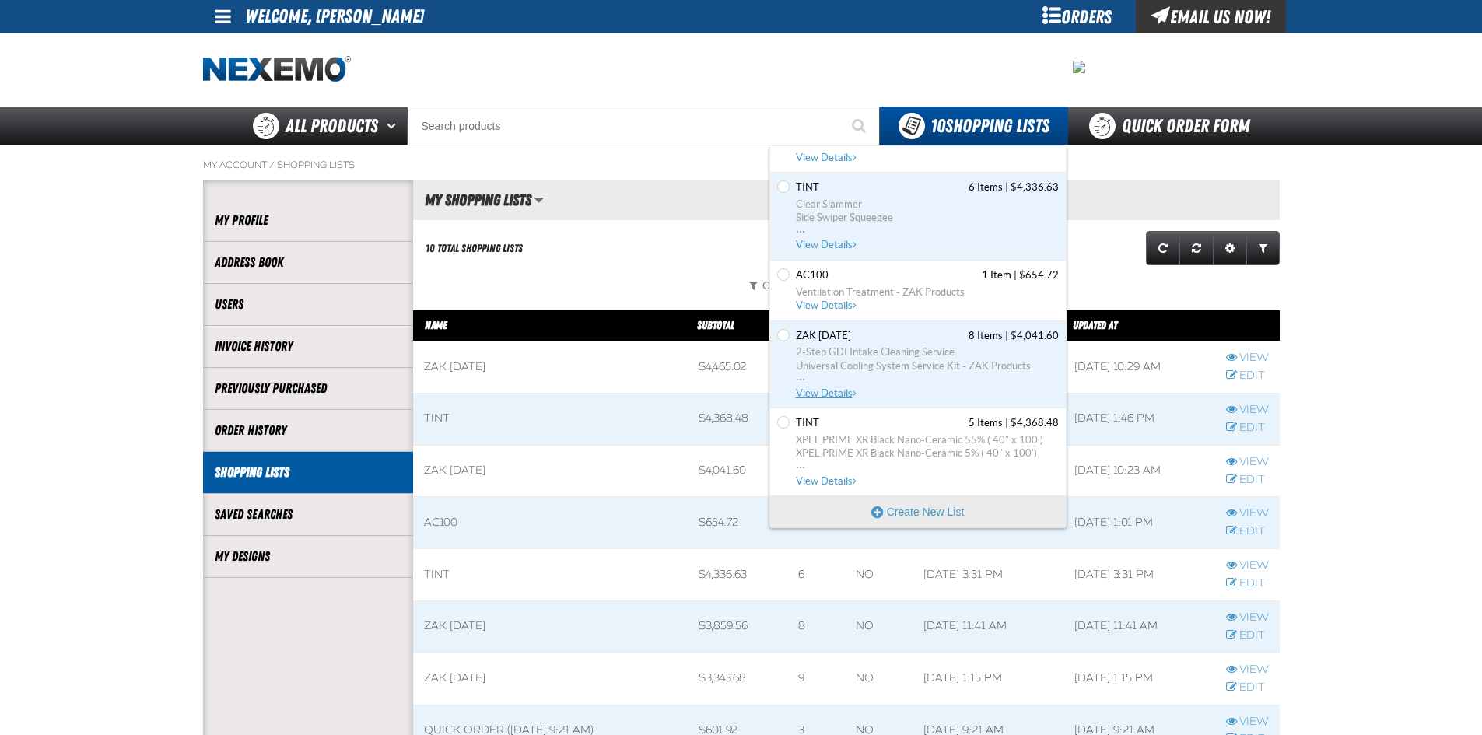
click at [916, 359] on span "Universal Cooling System Service Kit - ZAK Products" at bounding box center [927, 366] width 263 height 14
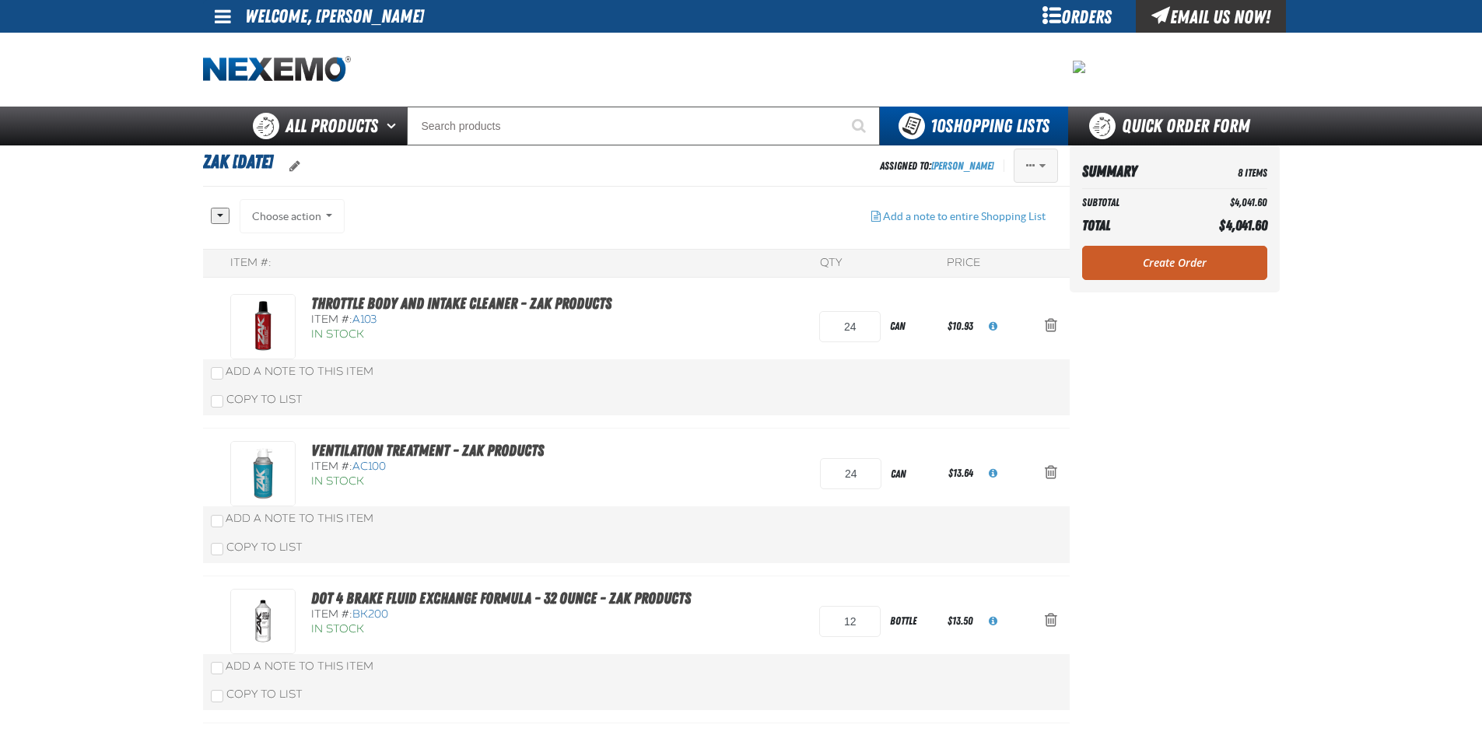
click at [1031, 167] on span "Actions of Zak 8.4.2025" at bounding box center [1030, 165] width 9 height 11
click at [988, 284] on button "Delete" at bounding box center [1003, 284] width 107 height 27
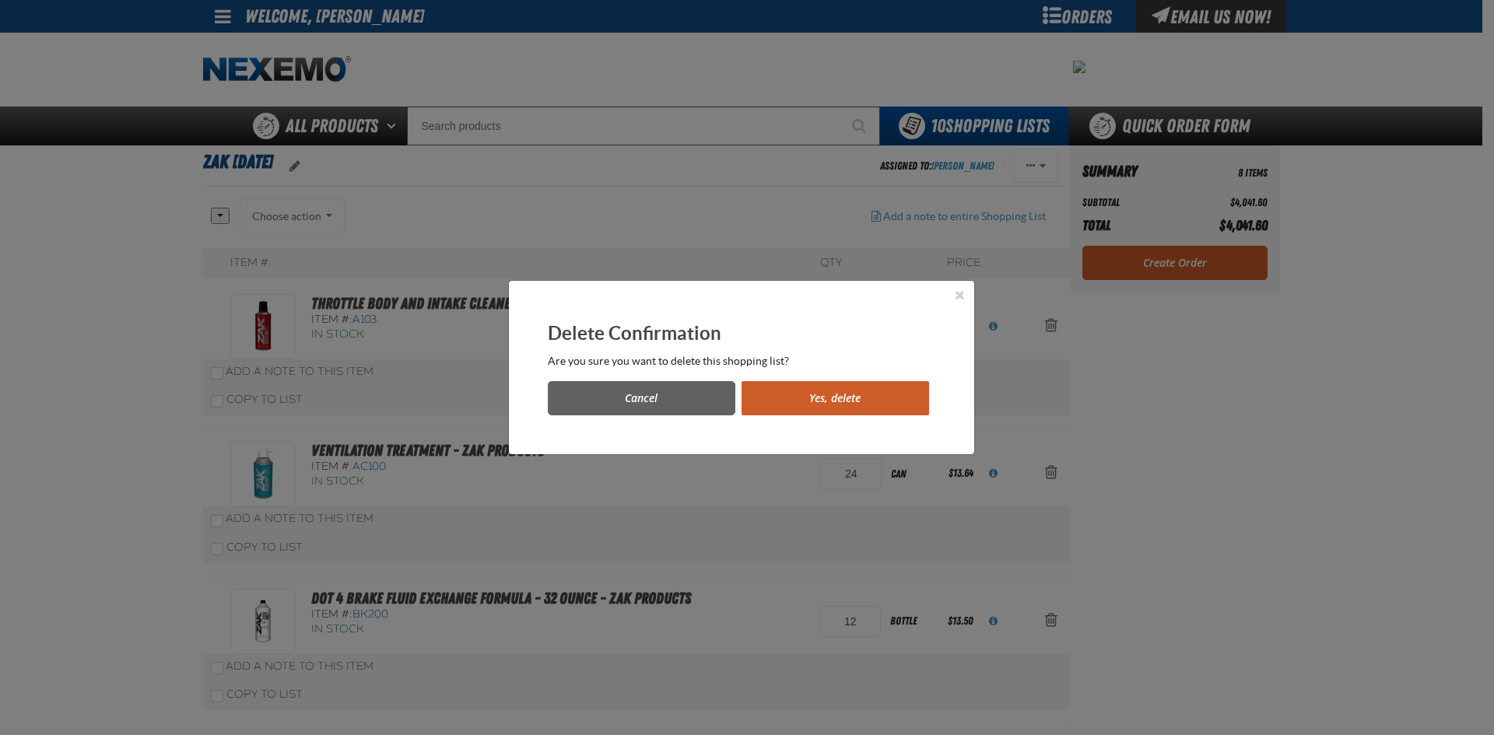
click at [881, 394] on button "Yes, delete" at bounding box center [834, 398] width 187 height 34
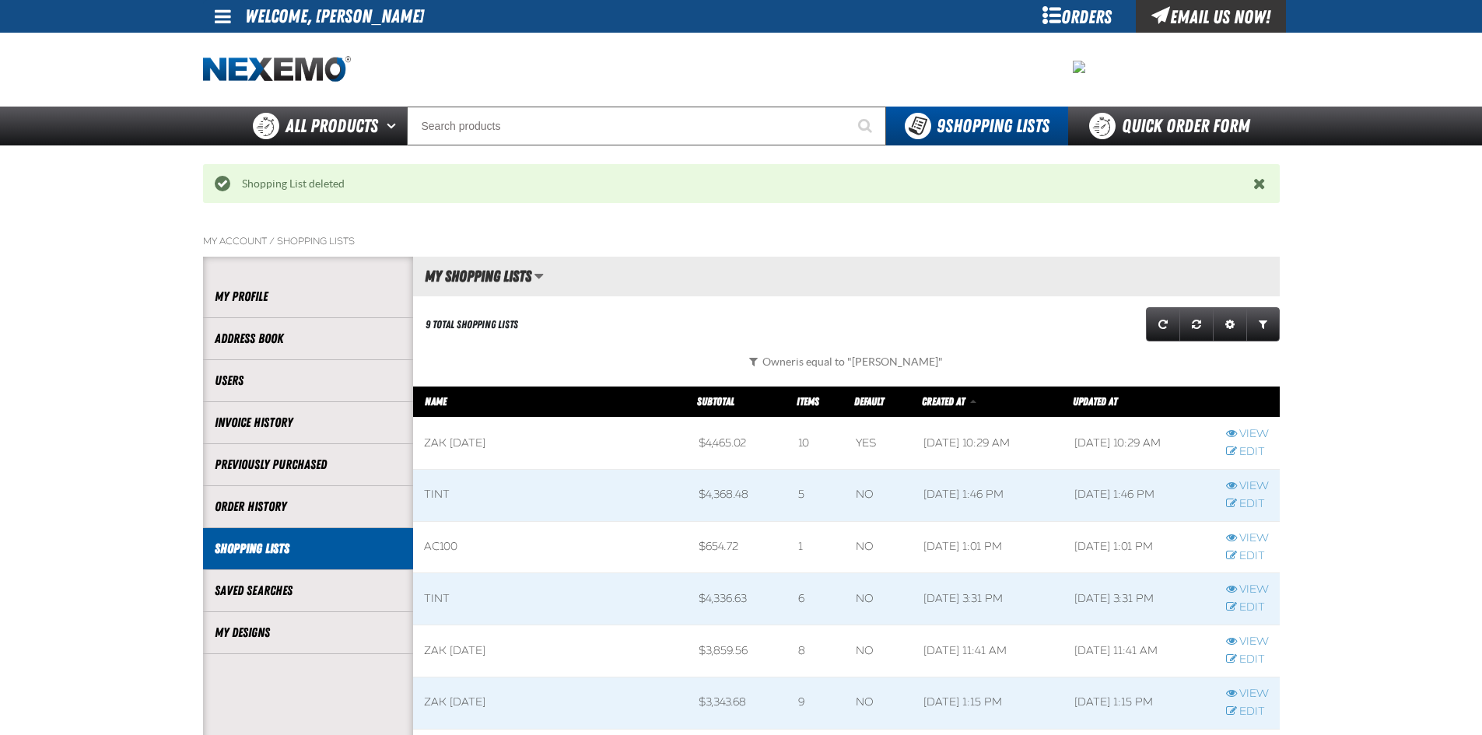
scroll to position [1, 1]
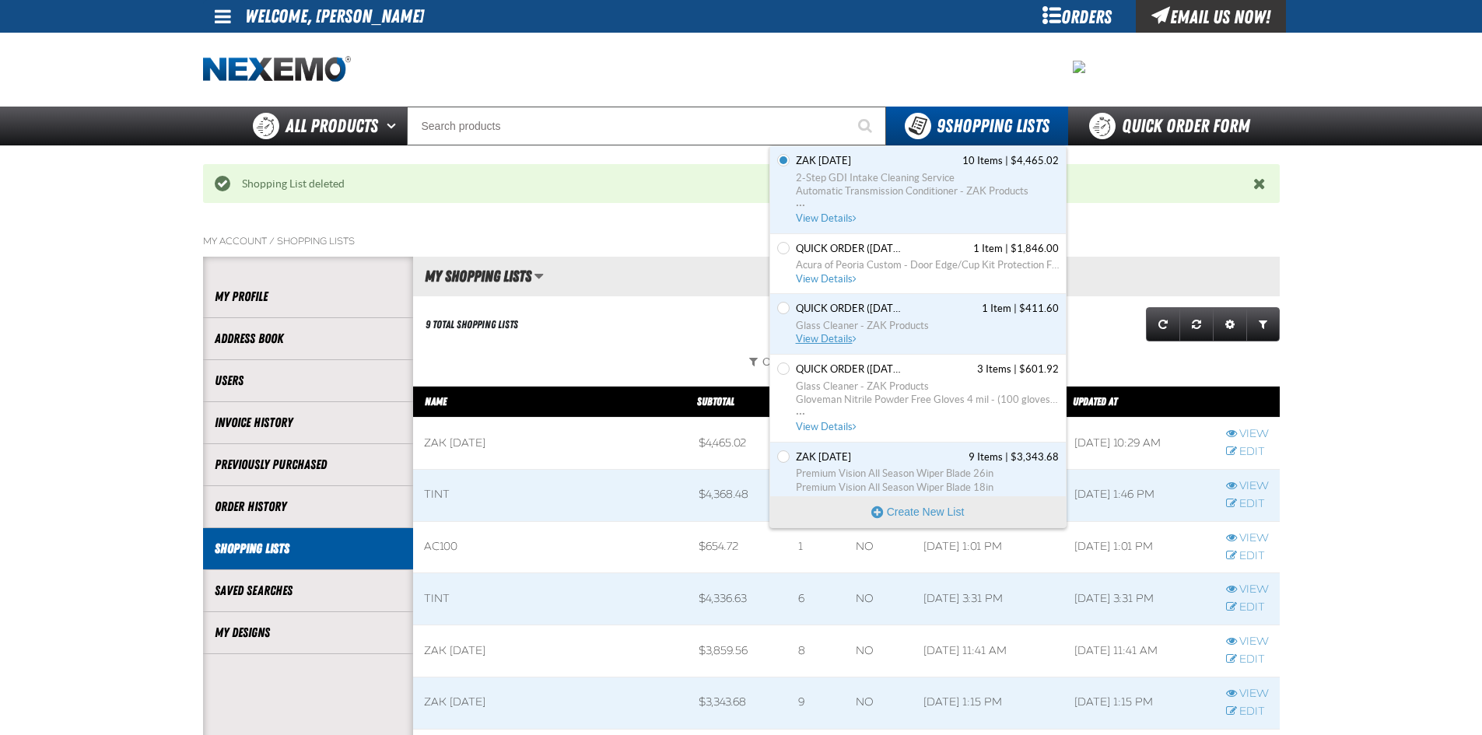
click at [919, 317] on link "Quick Order (1/10/2024, 11:00 AM) 1 Item | $411.60 Glass Cleaner - ZAK Products…" at bounding box center [926, 324] width 266 height 44
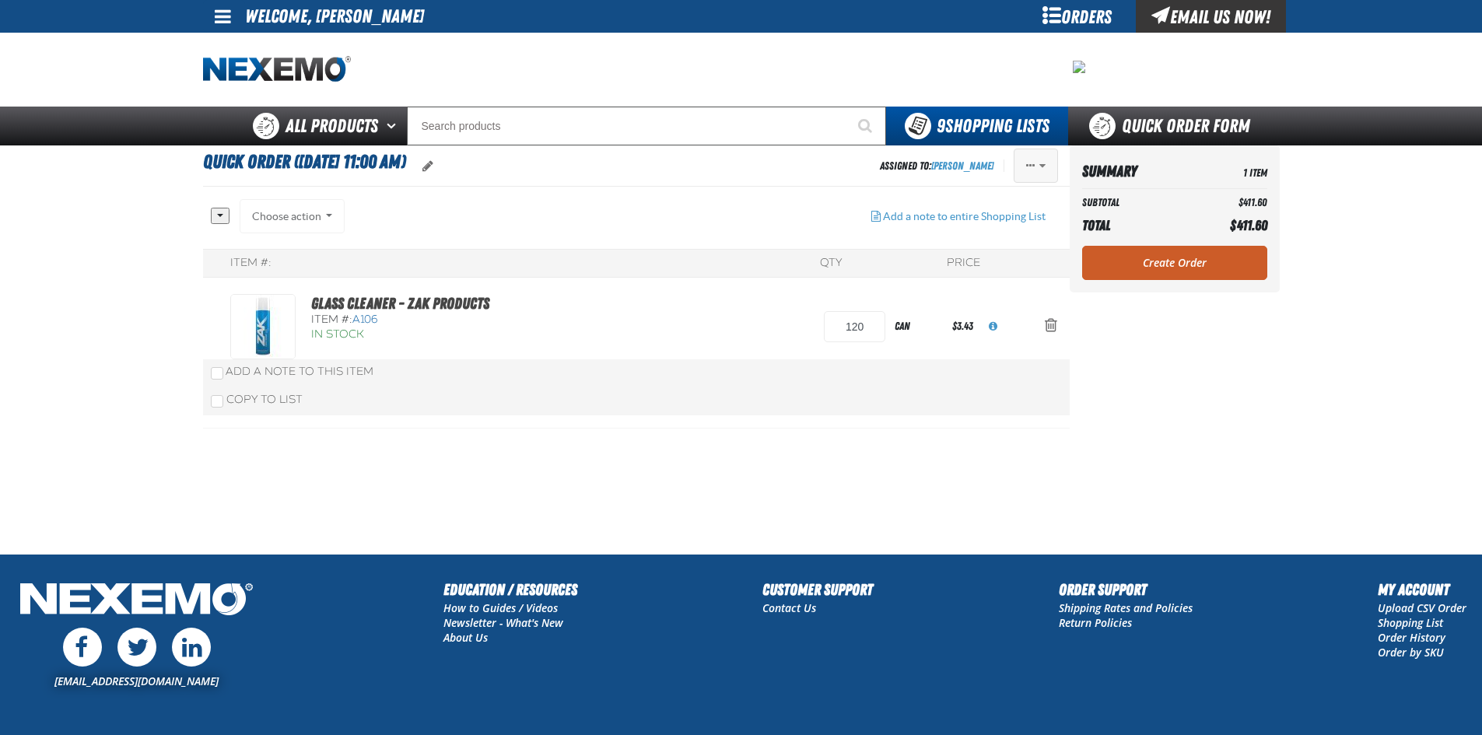
click at [1038, 163] on button "Actions of Quick Order (1/10/2024, 11:00 AM)" at bounding box center [1036, 166] width 44 height 34
click at [978, 282] on button "Delete" at bounding box center [1003, 284] width 107 height 27
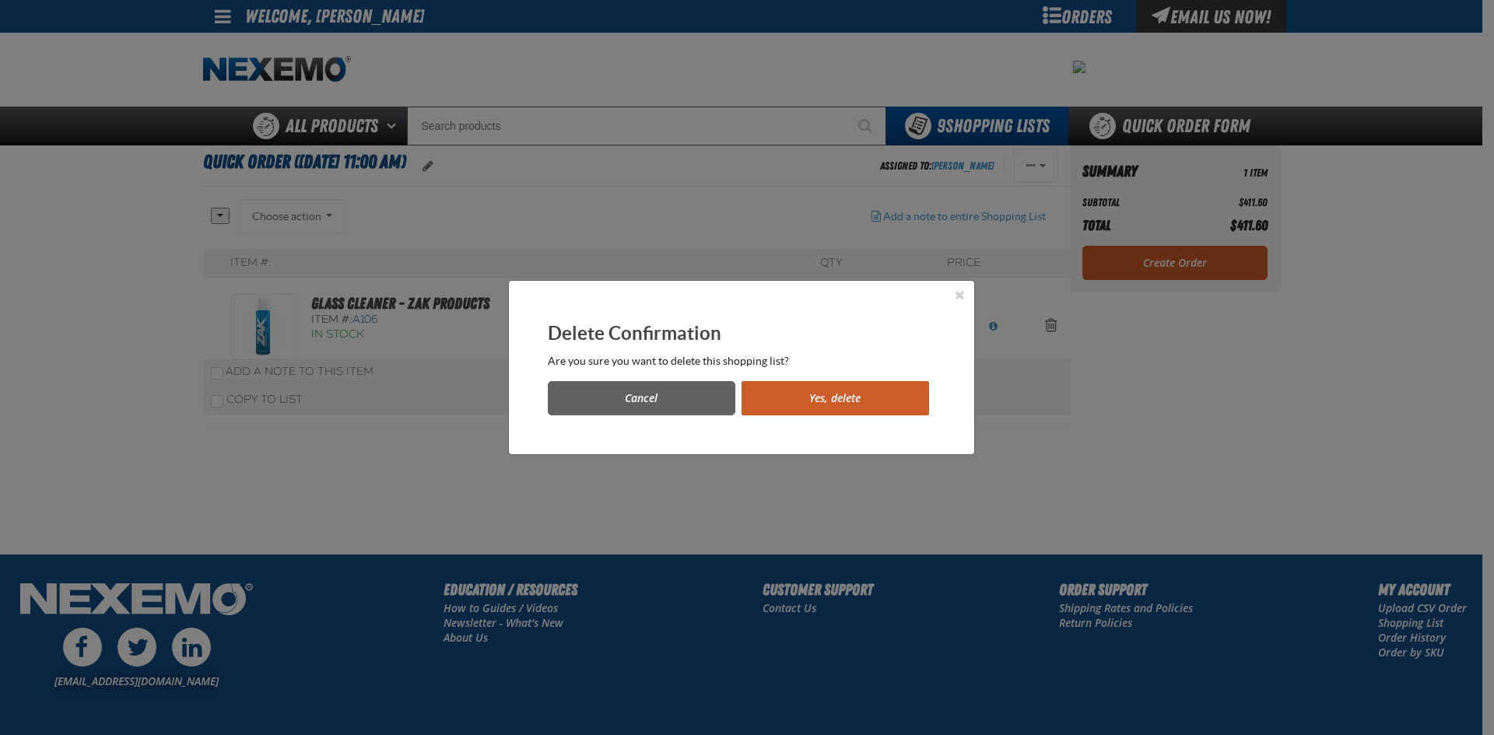
click at [856, 398] on button "Yes, delete" at bounding box center [834, 398] width 187 height 34
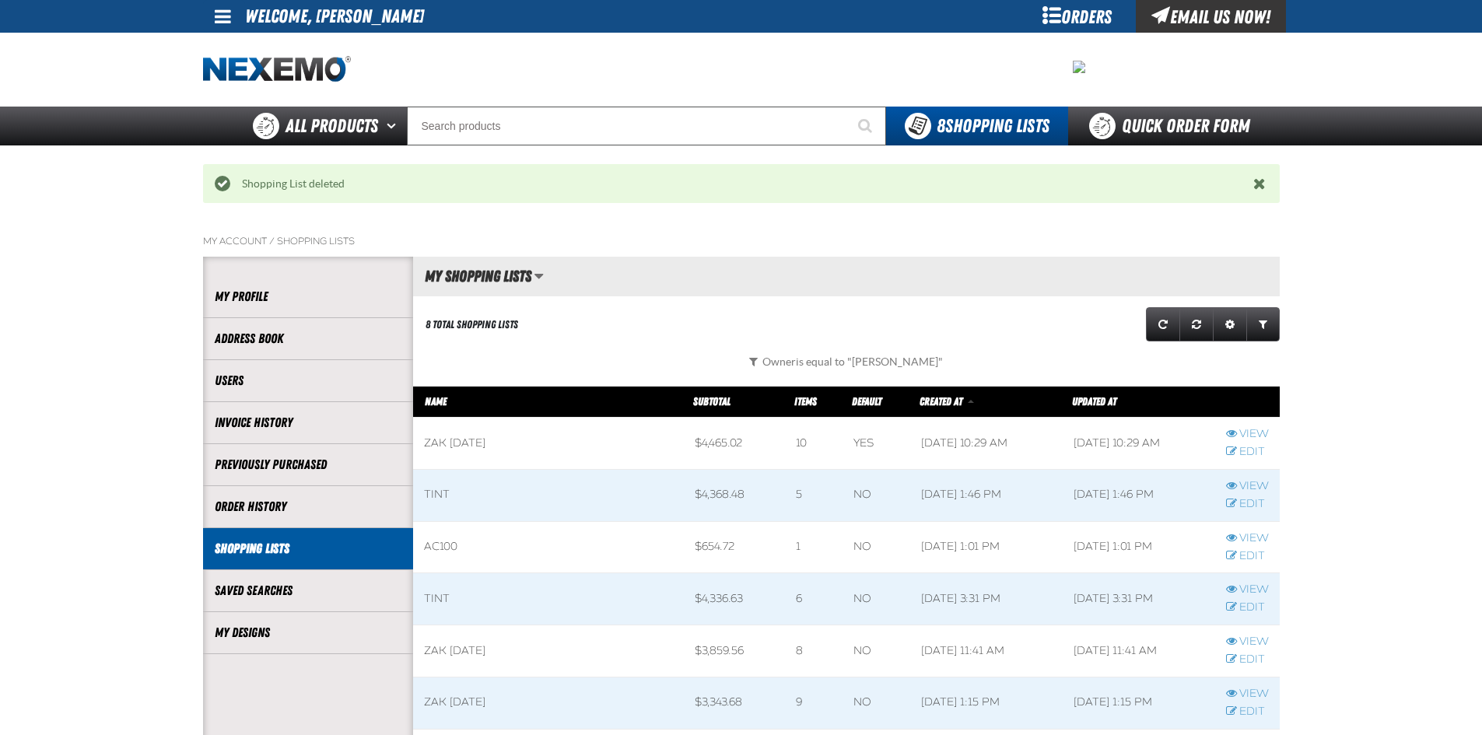
scroll to position [1, 1]
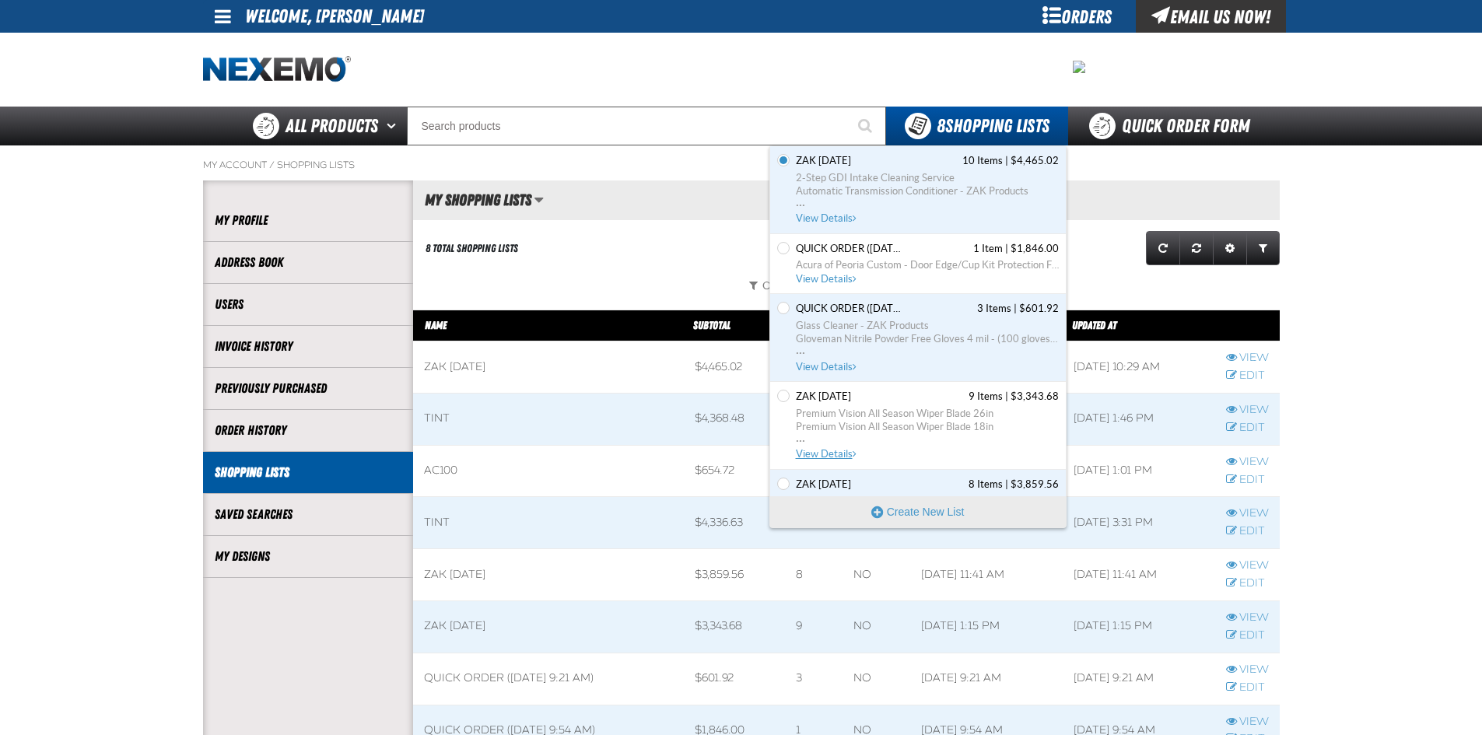
click at [912, 407] on span "Premium Vision All Season Wiper Blade 26in" at bounding box center [927, 414] width 263 height 14
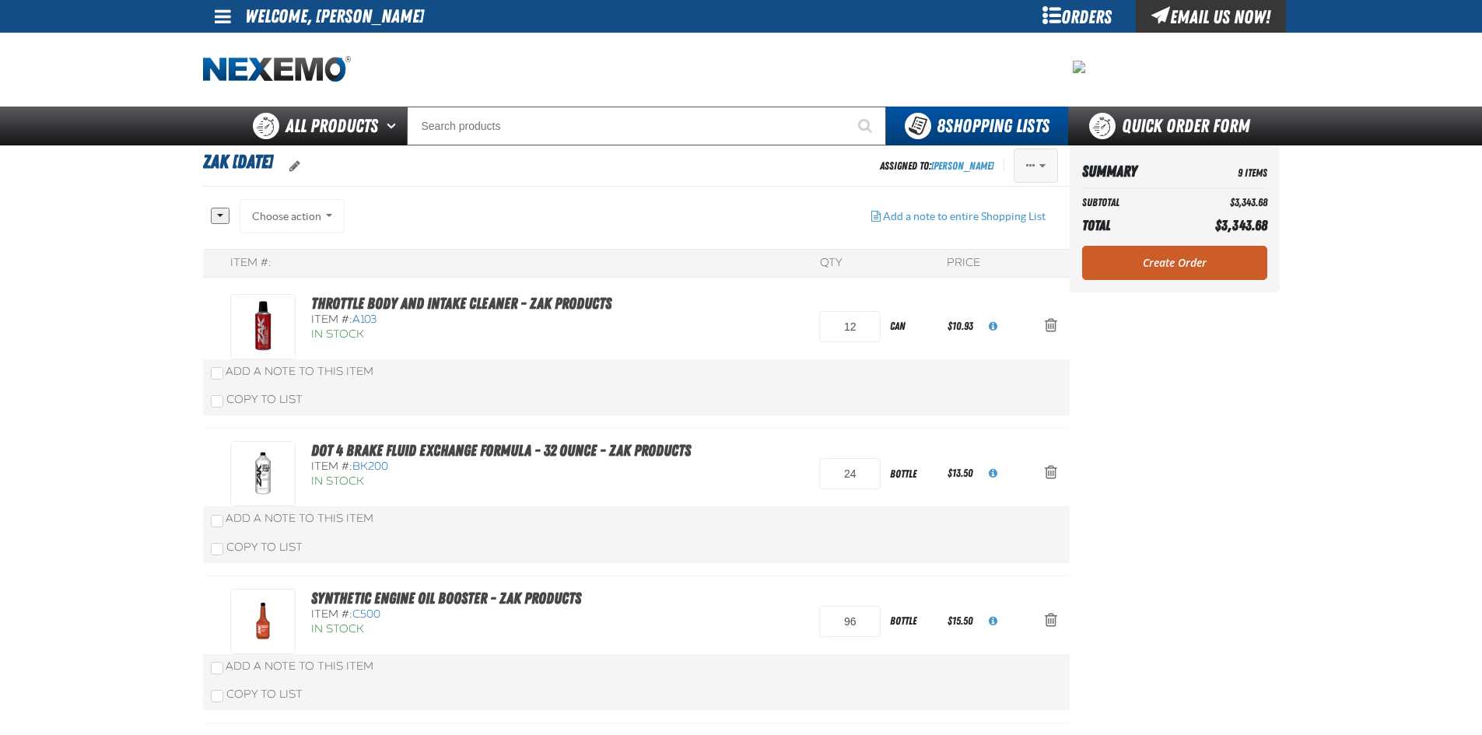
click at [1044, 162] on span "Actions of Zak 6.2.2025" at bounding box center [1042, 165] width 6 height 11
click at [1000, 282] on button "Delete" at bounding box center [1003, 284] width 107 height 27
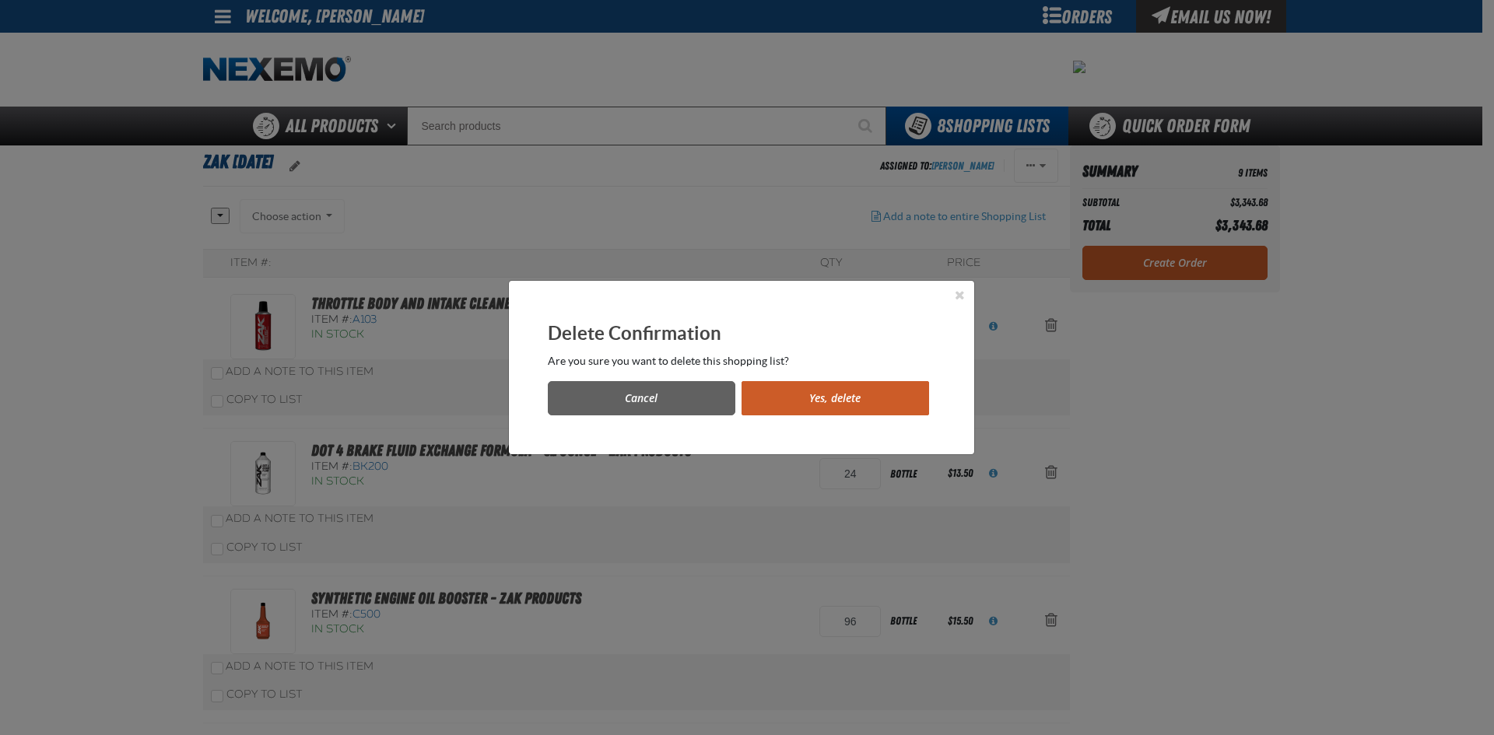
click at [852, 392] on button "Yes, delete" at bounding box center [834, 398] width 187 height 34
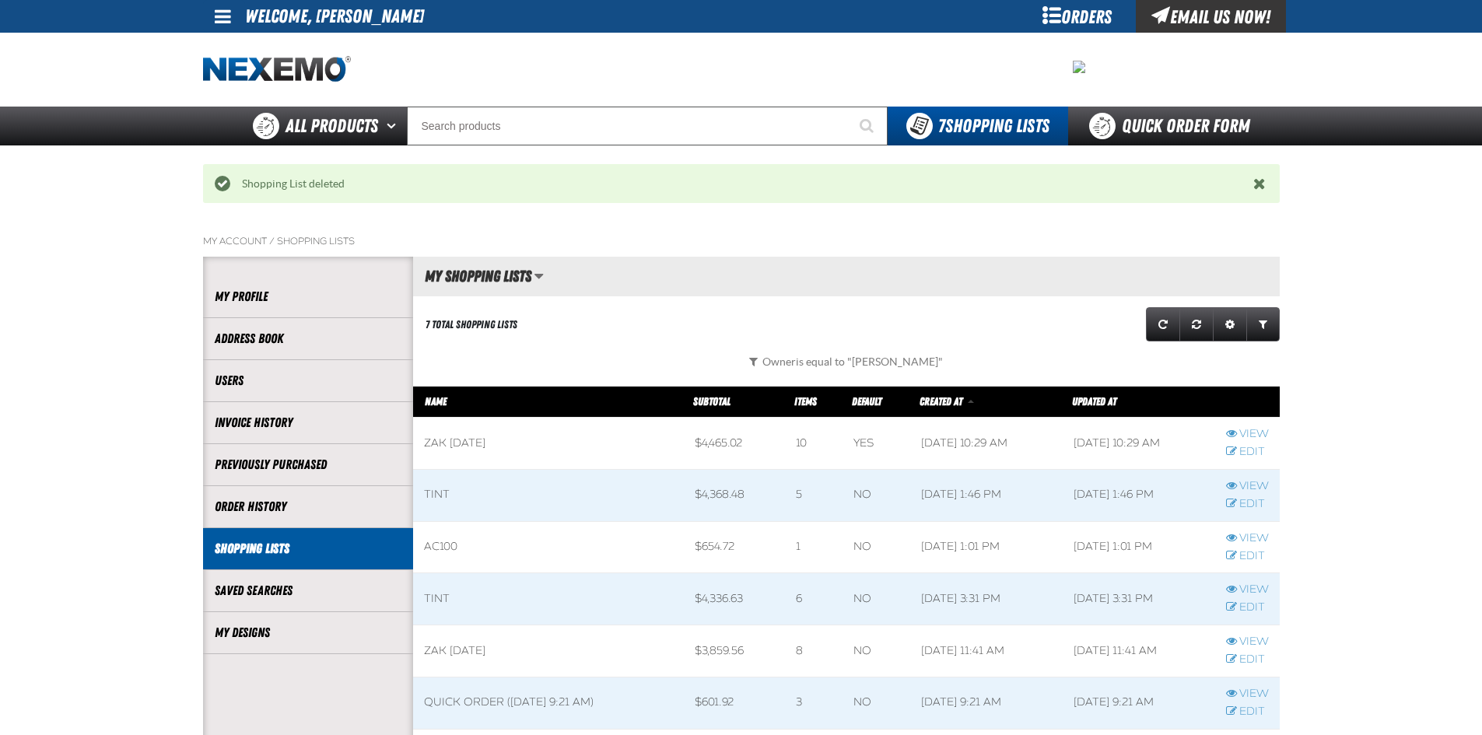
scroll to position [1, 1]
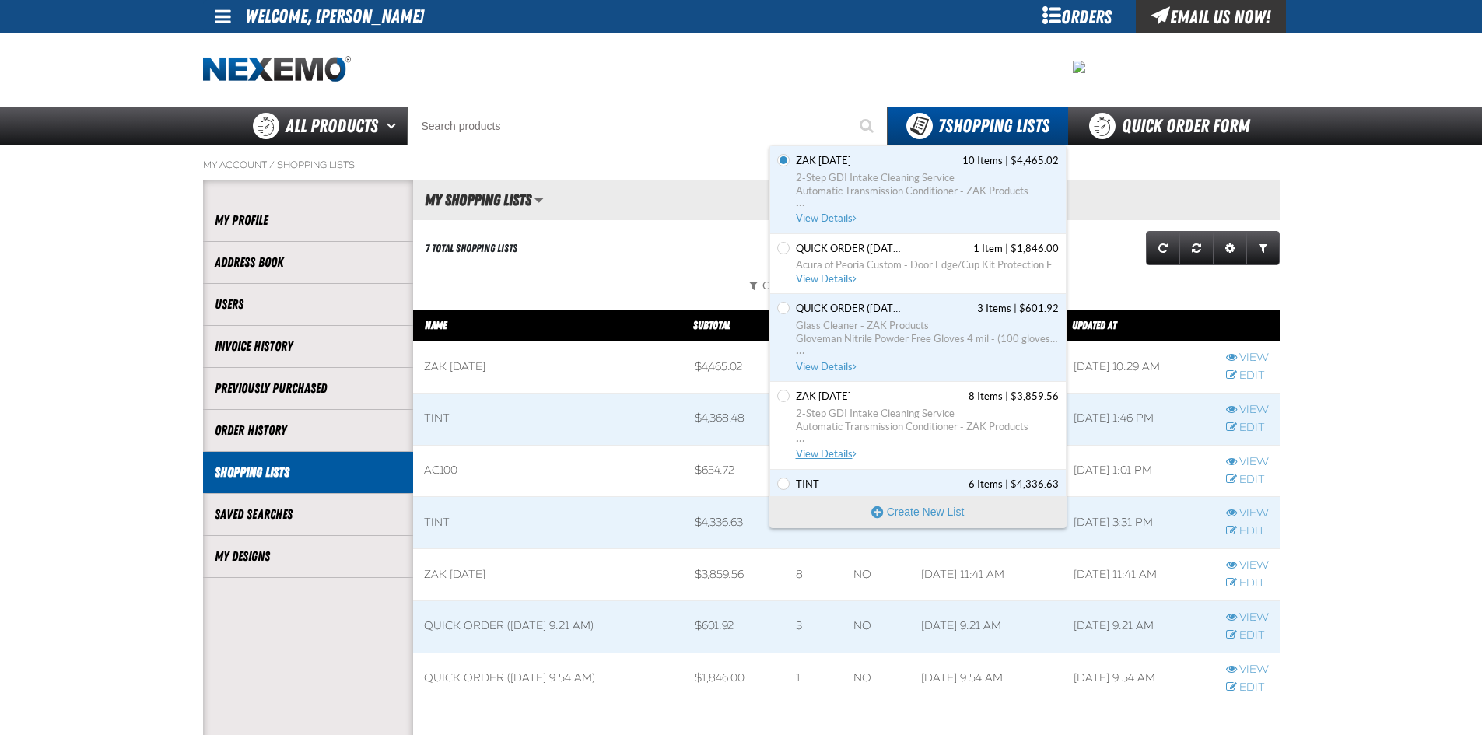
click at [902, 416] on span "2-Step GDI Intake Cleaning Service" at bounding box center [927, 414] width 263 height 14
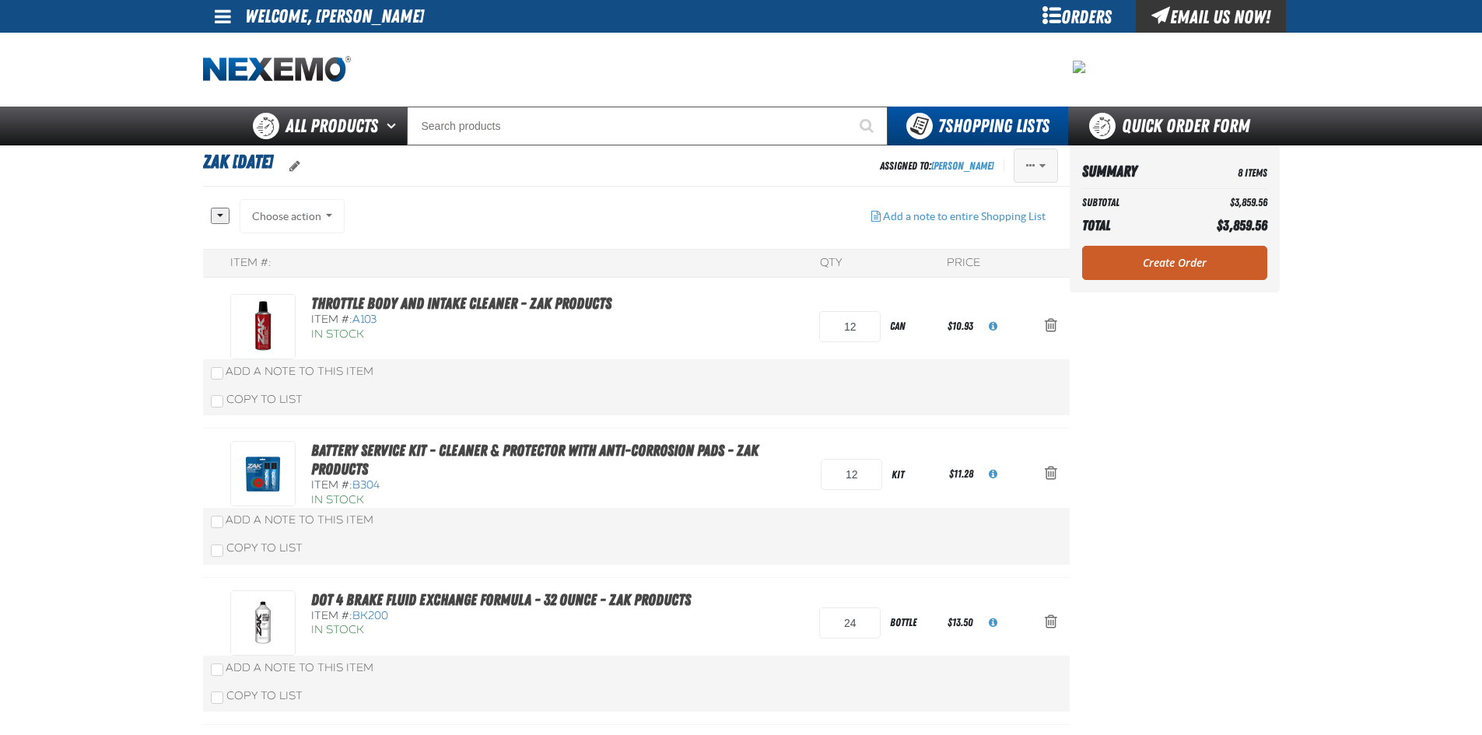
click at [1039, 166] on span "Actions of Zak 6.24.2025" at bounding box center [1042, 165] width 6 height 11
click at [995, 285] on button "Delete" at bounding box center [1003, 284] width 107 height 27
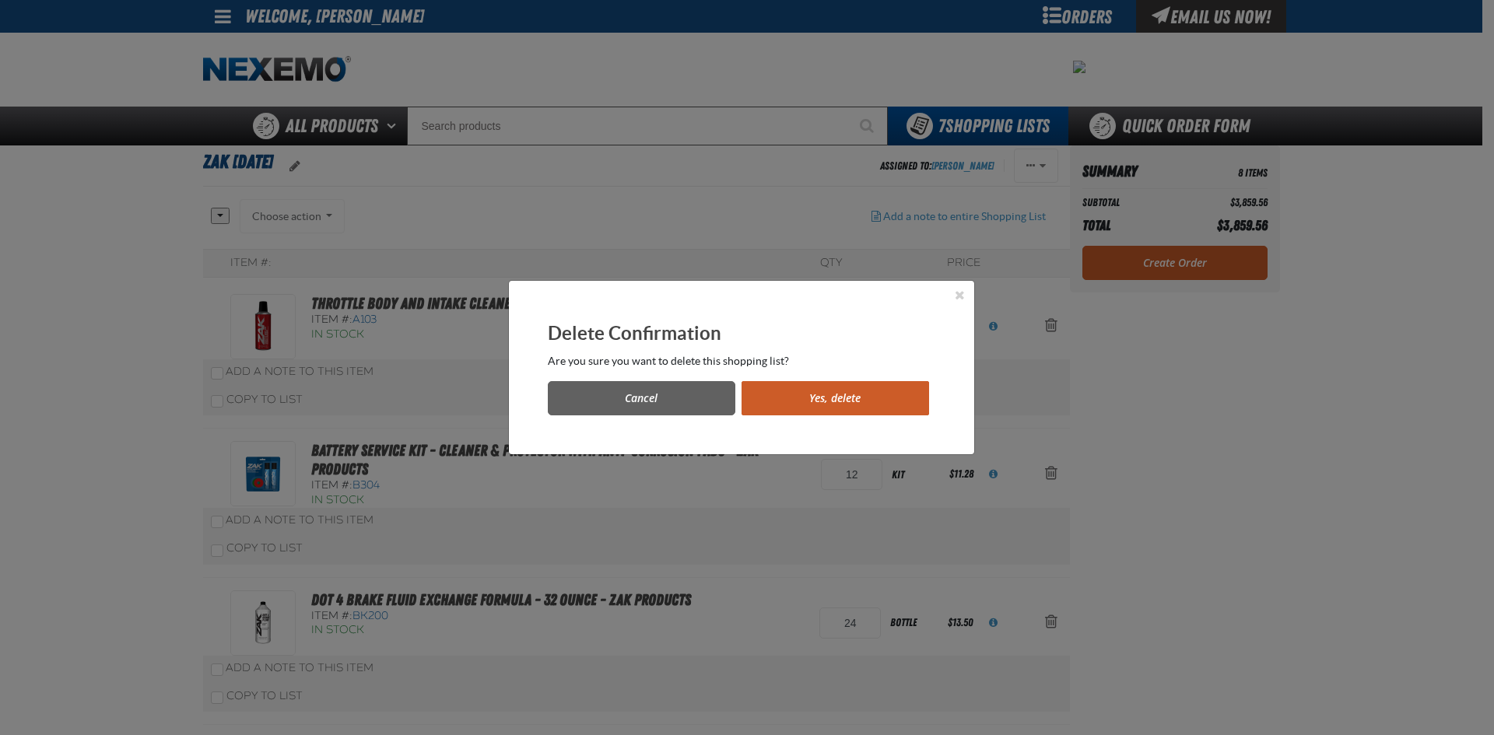
click at [858, 394] on button "Yes, delete" at bounding box center [834, 398] width 187 height 34
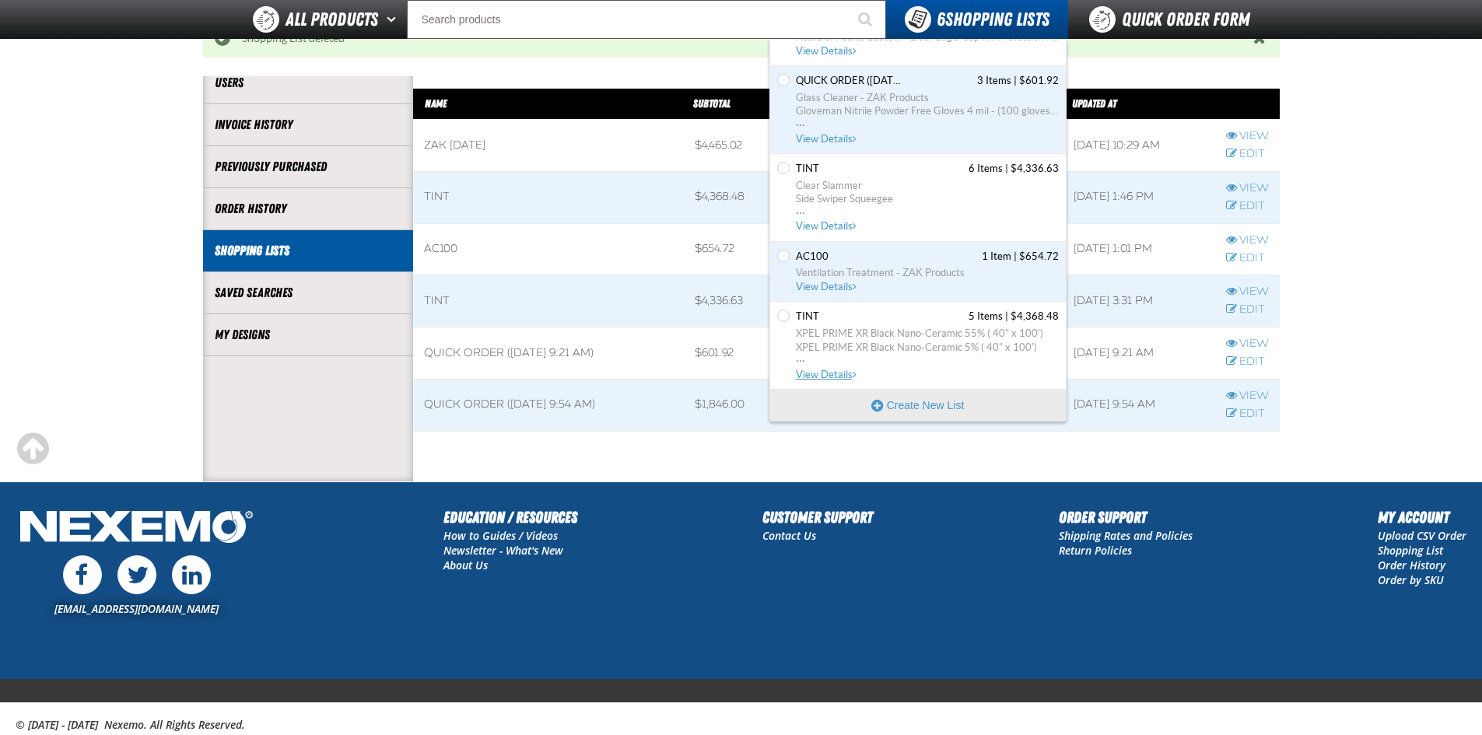
scroll to position [183, 0]
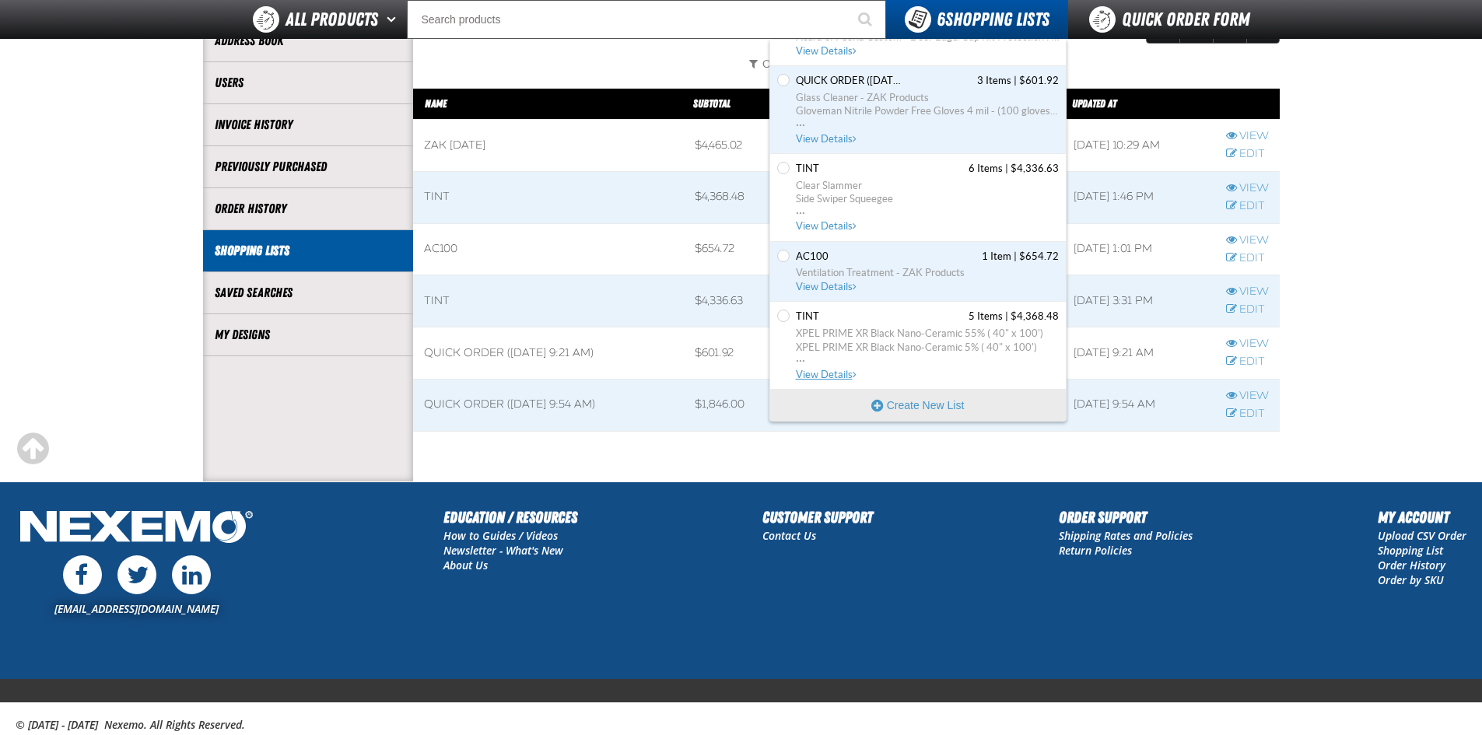
click at [904, 335] on span "XPEL PRIME XR Black Nano-Ceramic 55% ( 40" x 100')" at bounding box center [927, 334] width 263 height 14
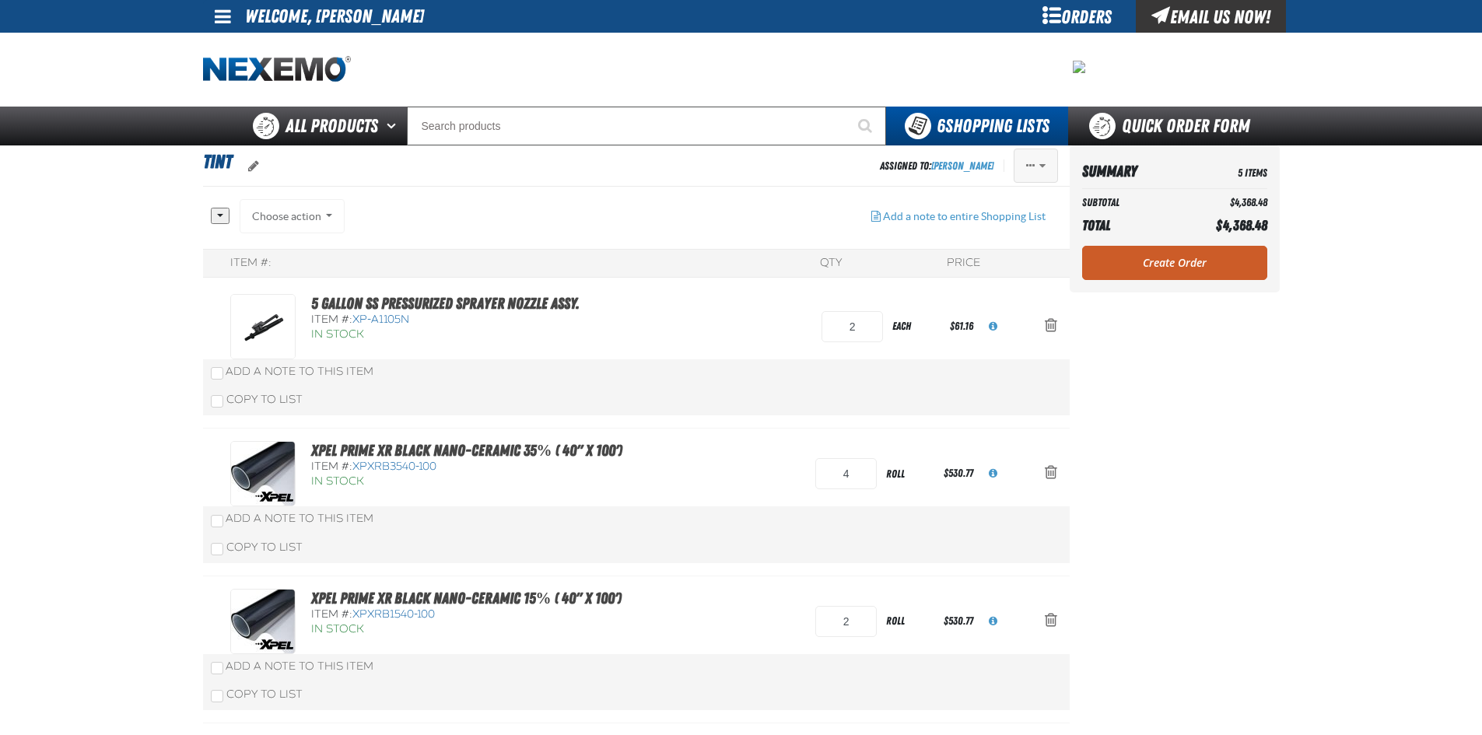
click at [1048, 164] on button "Actions of TINT" at bounding box center [1036, 166] width 44 height 34
click at [994, 282] on button "Delete" at bounding box center [1003, 284] width 107 height 27
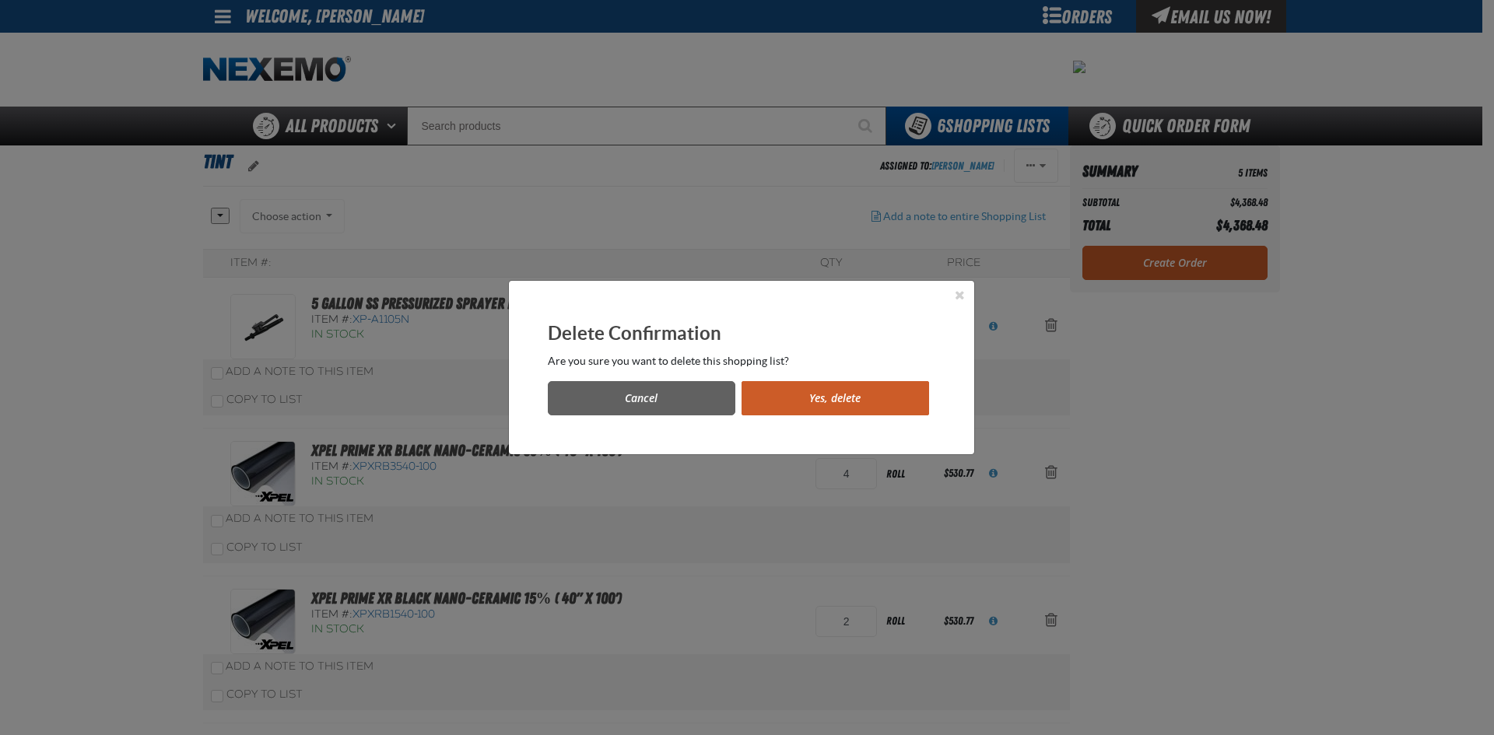
click at [877, 397] on button "Yes, delete" at bounding box center [834, 398] width 187 height 34
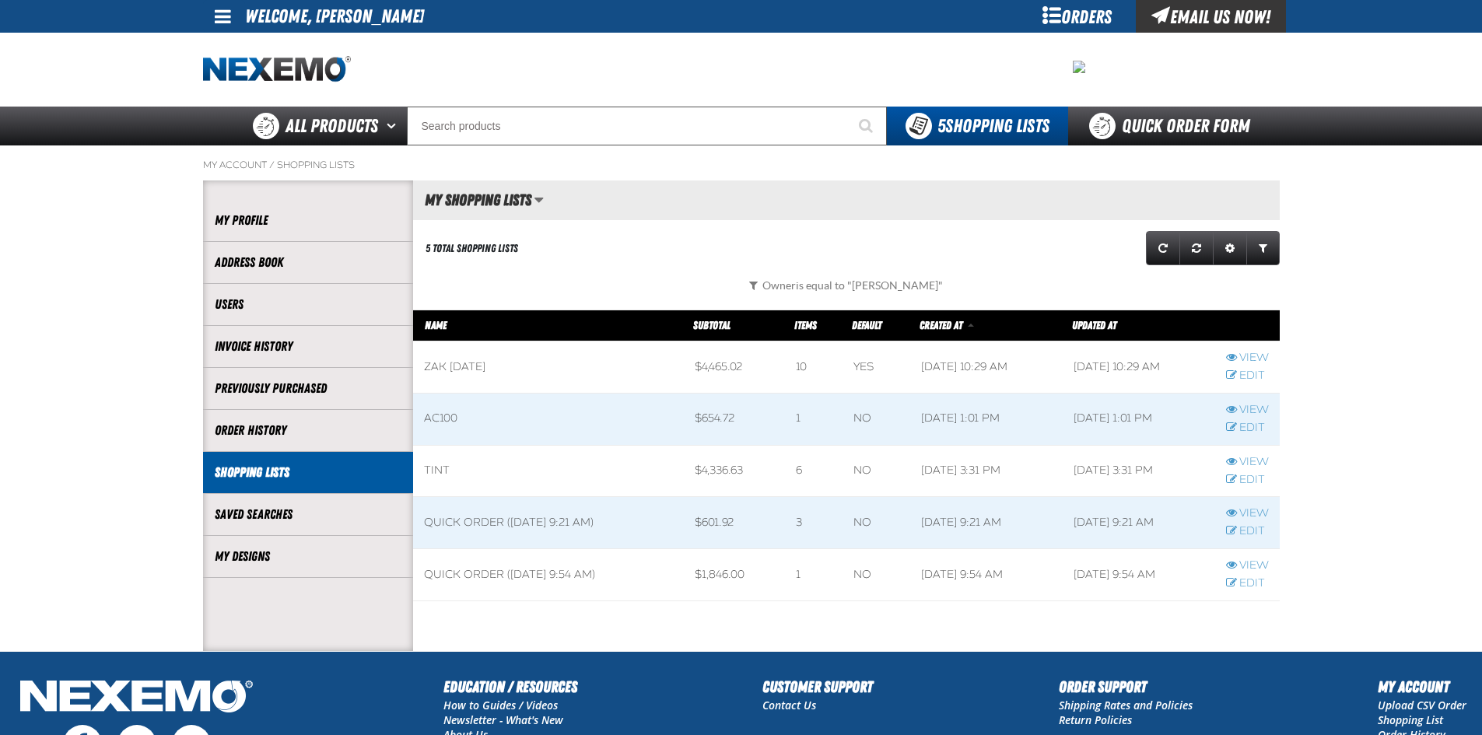
drag, startPoint x: 560, startPoint y: 87, endPoint x: 554, endPoint y: 81, distance: 8.8
click at [559, 87] on div at bounding box center [741, 70] width 1077 height 74
